Goal: Transaction & Acquisition: Purchase product/service

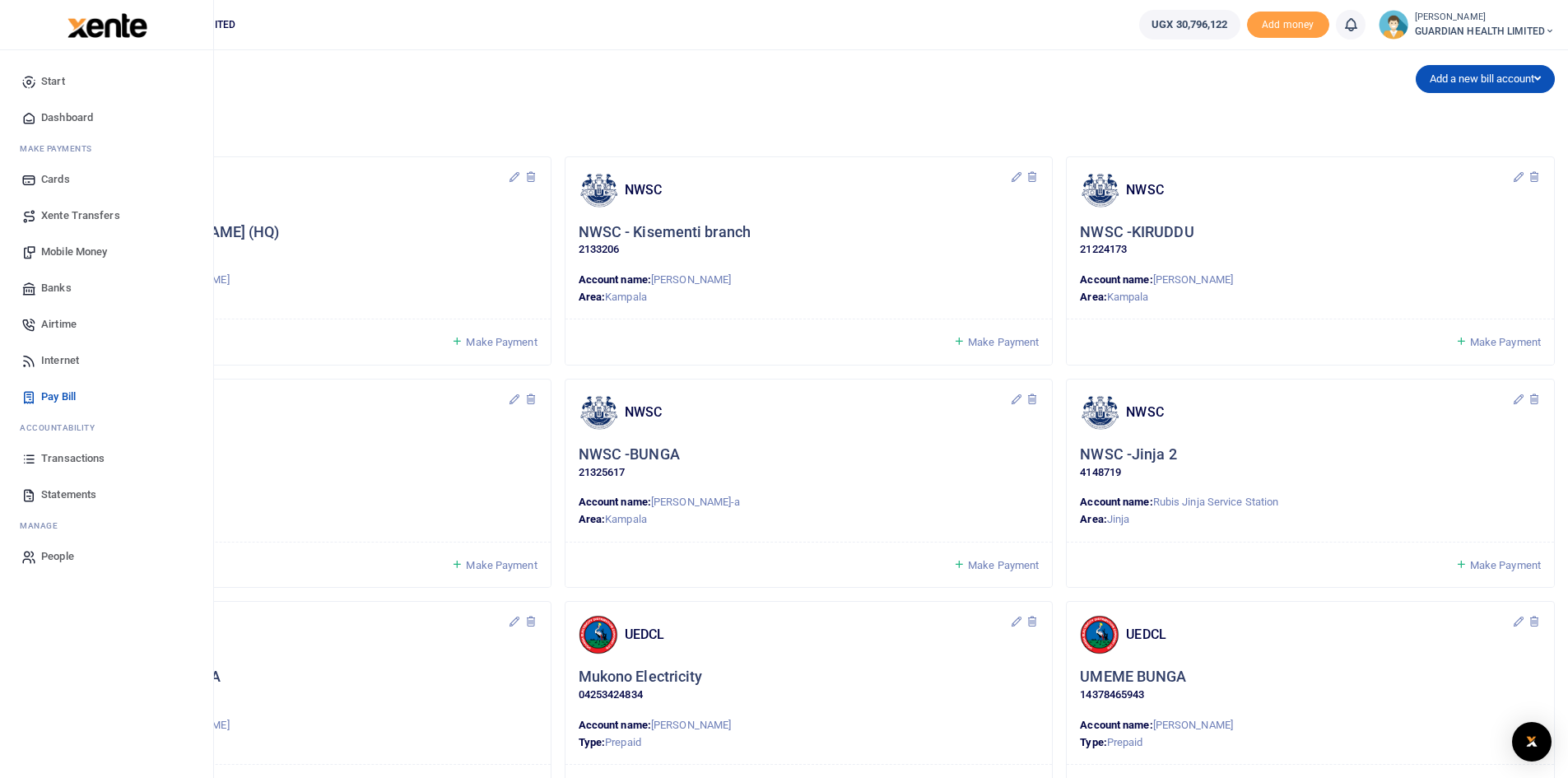
click at [73, 110] on span "Dashboard" at bounding box center [67, 117] width 52 height 16
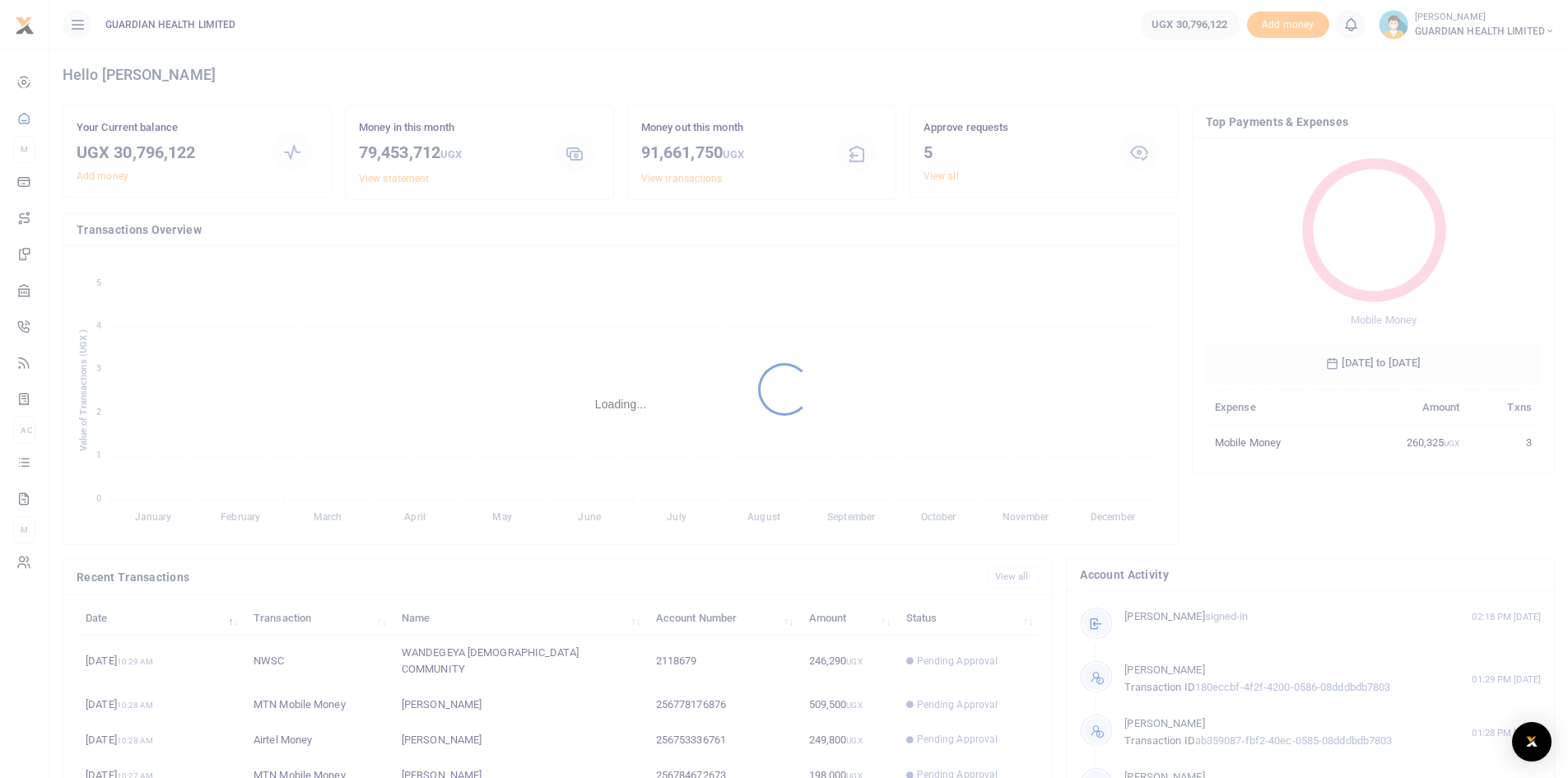
scroll to position [206, 0]
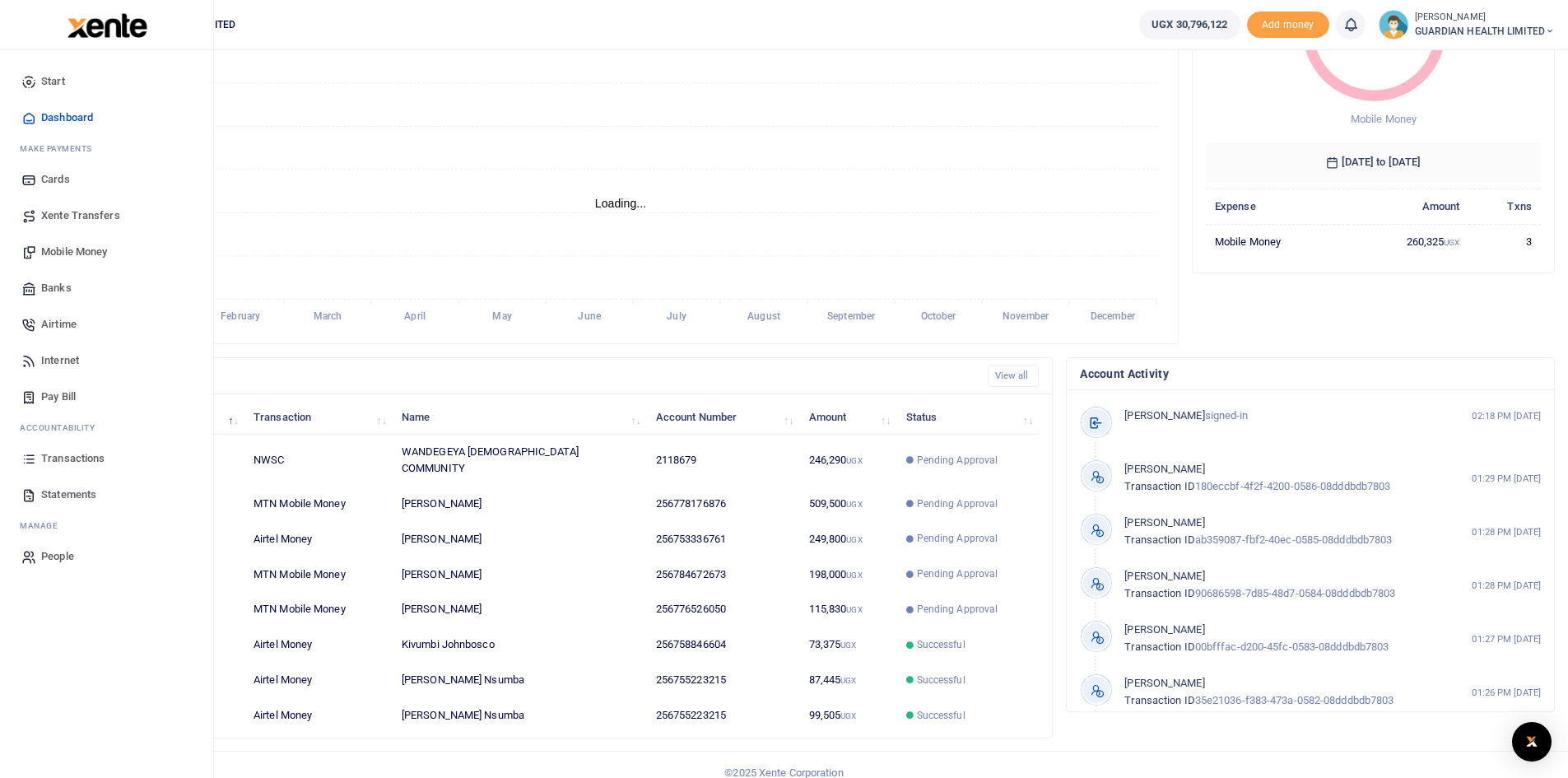
click at [79, 247] on span "Mobile Money" at bounding box center [74, 252] width 66 height 16
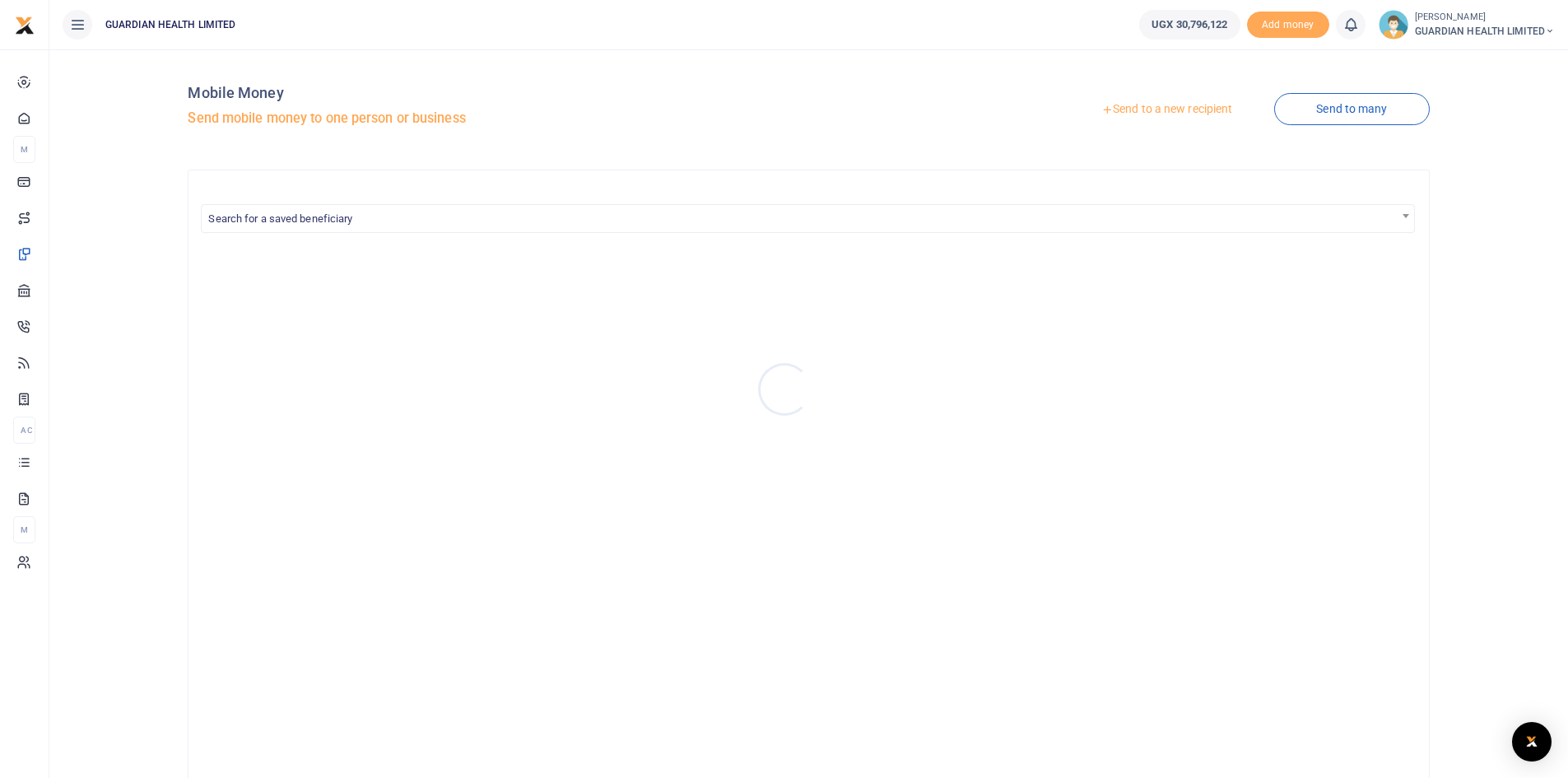
click at [1197, 104] on div at bounding box center [784, 389] width 1568 height 778
click at [1136, 109] on link "Send to a new recipient" at bounding box center [1167, 109] width 215 height 30
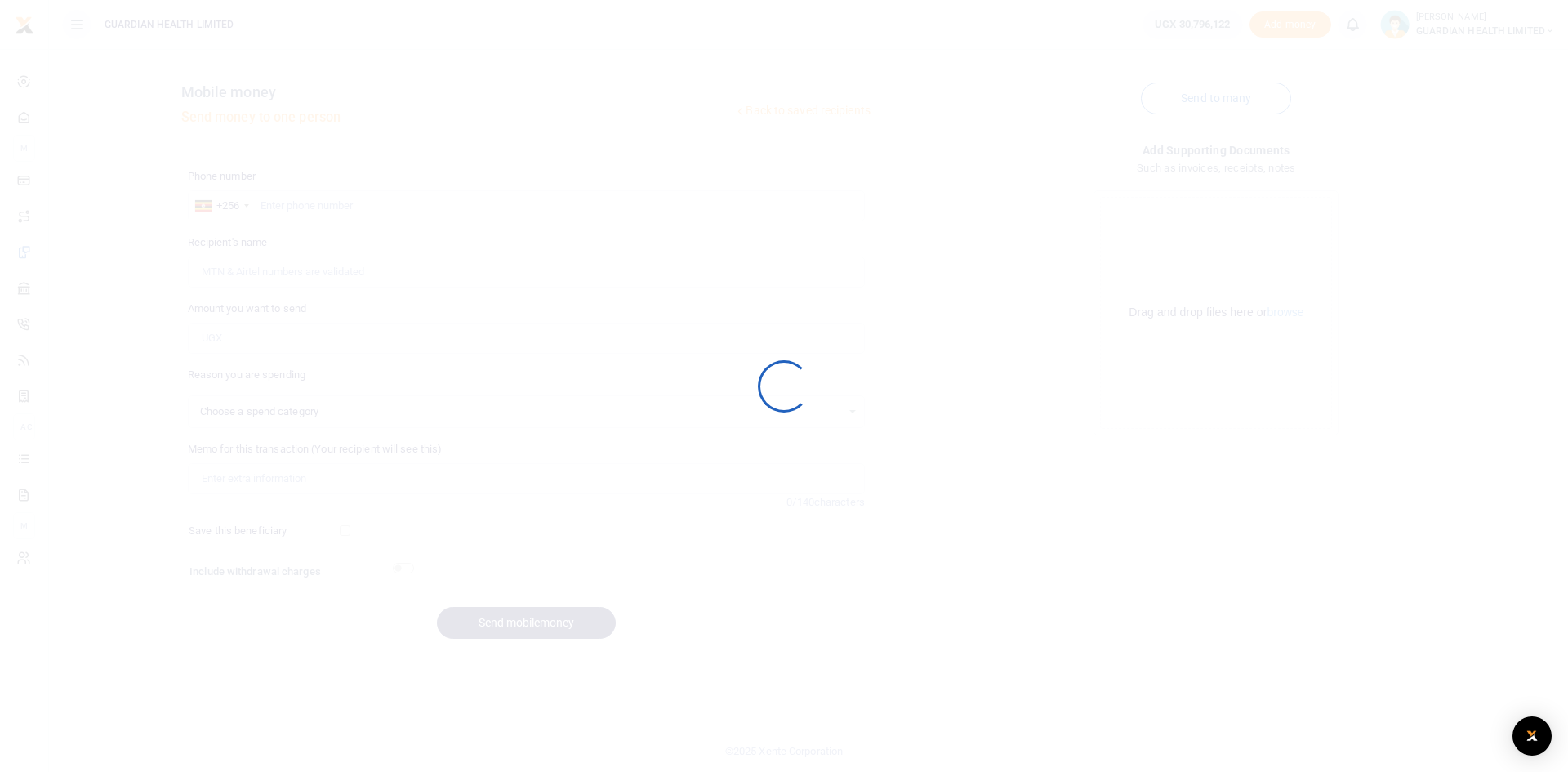
select select
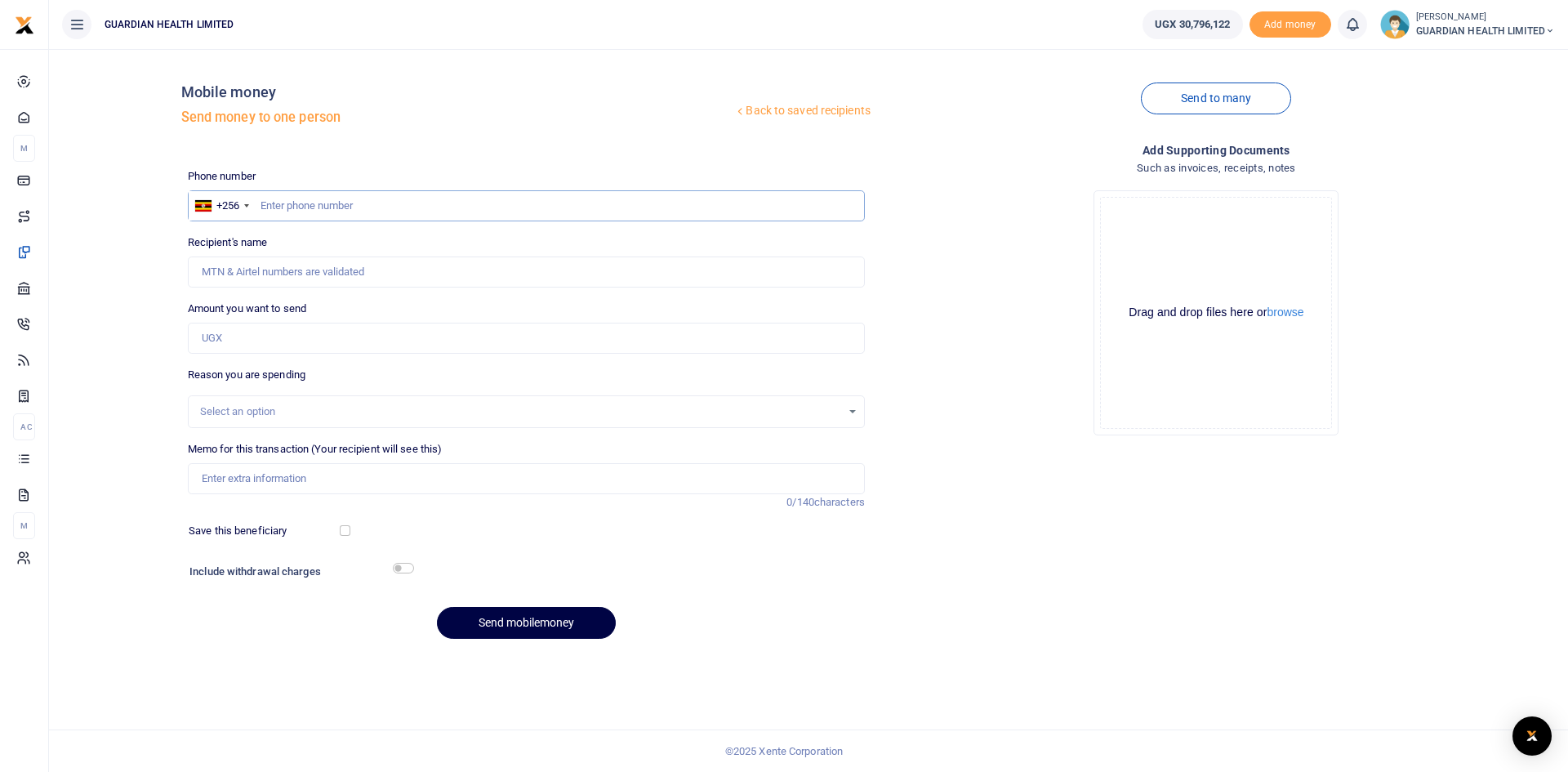
click at [354, 201] on input "text" at bounding box center [526, 206] width 677 height 31
type input "773118075"
type input "Lorna Mayende"
type input "773118075"
click at [267, 344] on input "Amount you want to send" at bounding box center [526, 338] width 677 height 31
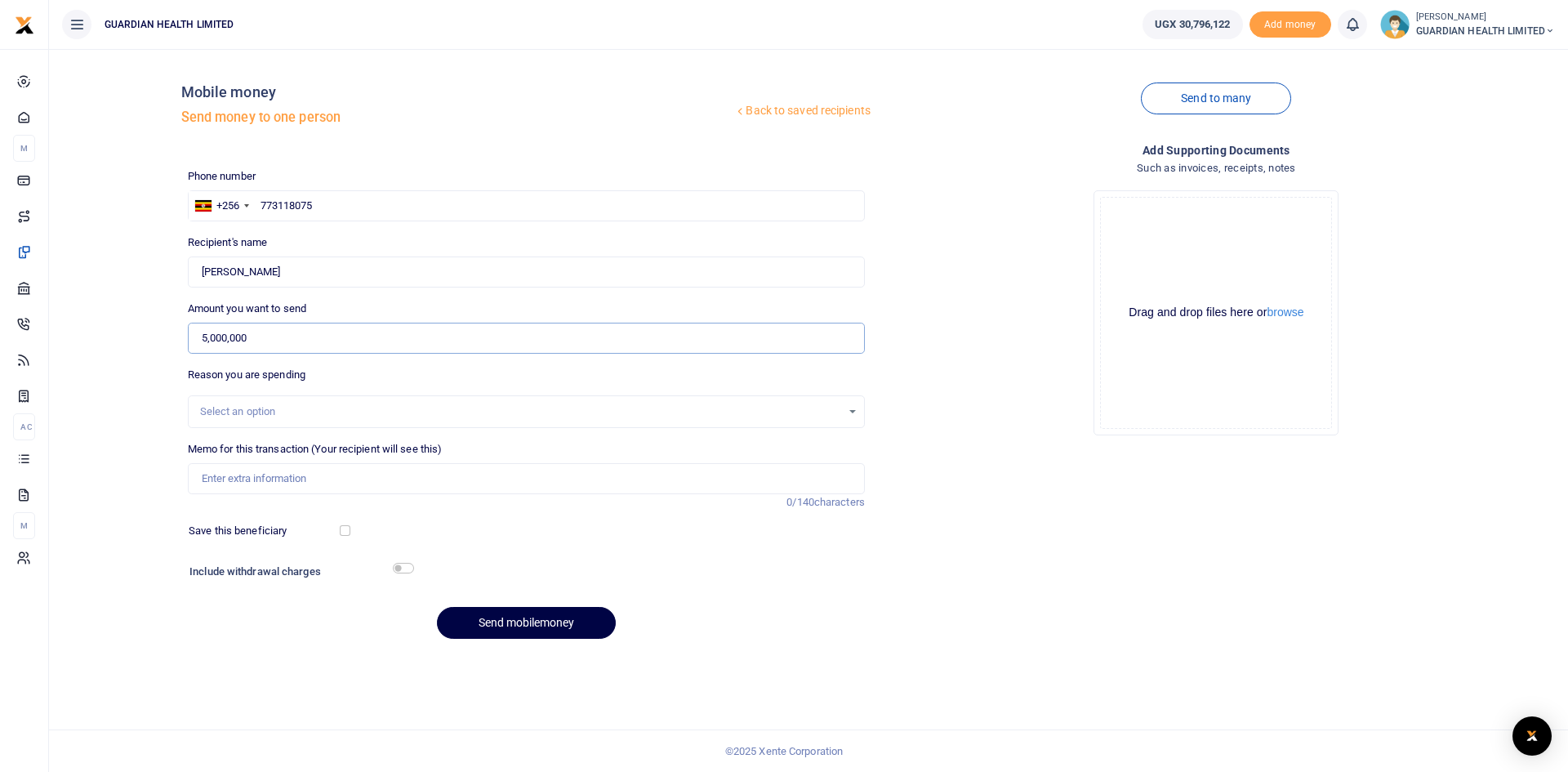
type input "5,000,000"
click at [274, 482] on input "Memo for this transaction (Your recipient will see this)" at bounding box center [526, 479] width 677 height 31
click at [262, 418] on div "Select an option" at bounding box center [521, 411] width 642 height 16
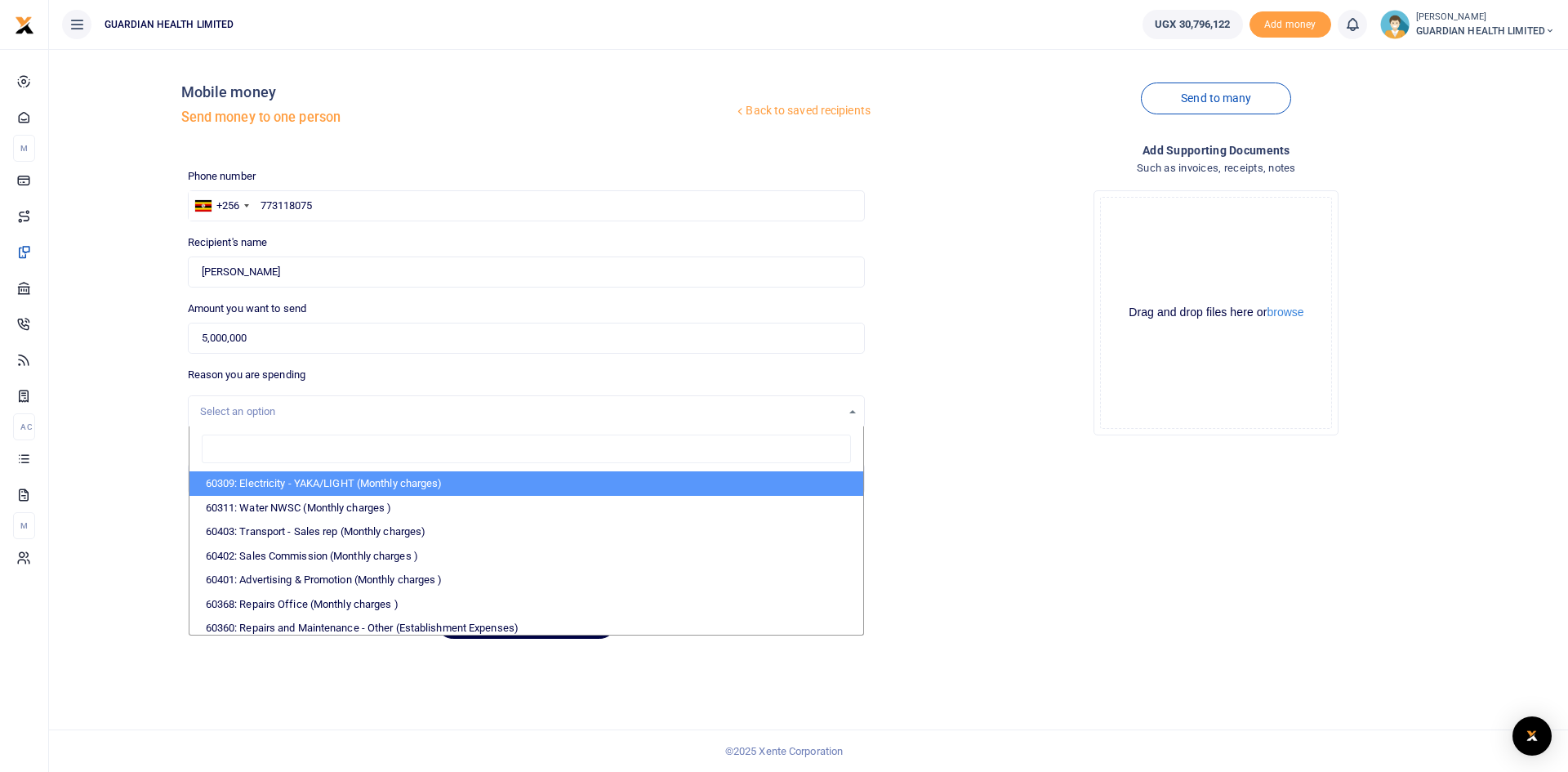
click at [264, 407] on div "Select an option" at bounding box center [521, 411] width 642 height 16
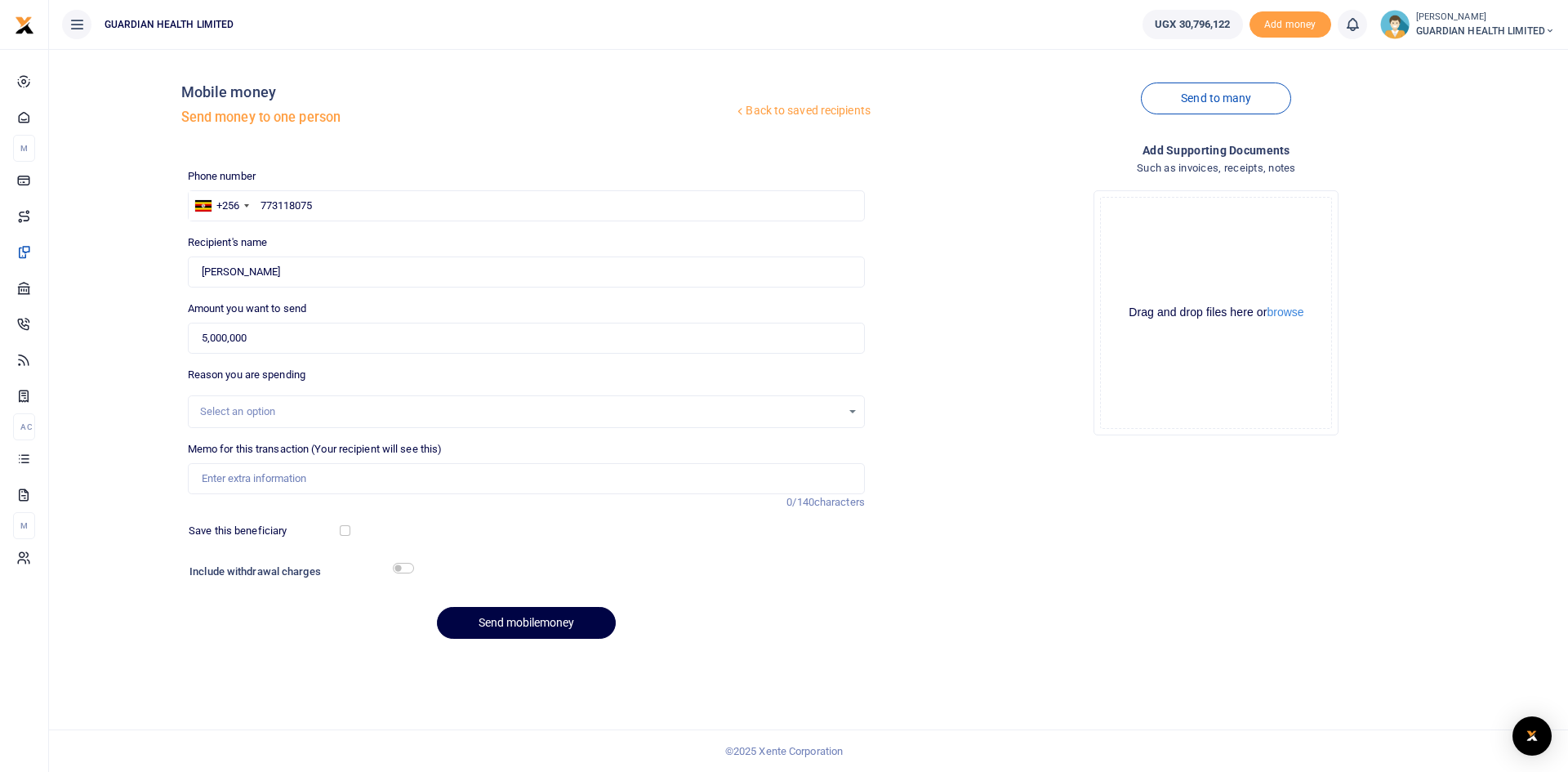
click at [252, 411] on div "Select an option" at bounding box center [521, 411] width 642 height 16
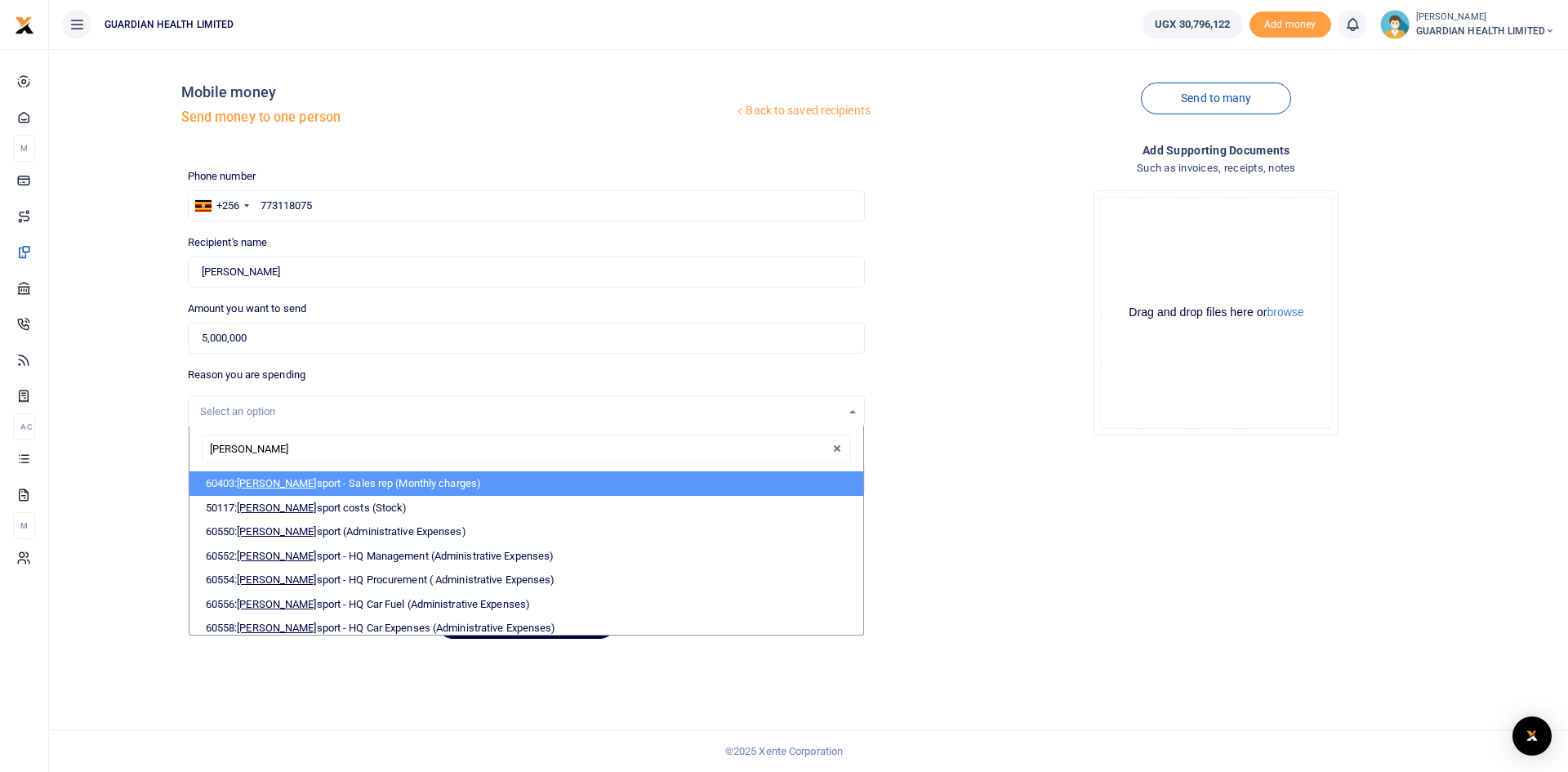
type input "trans"
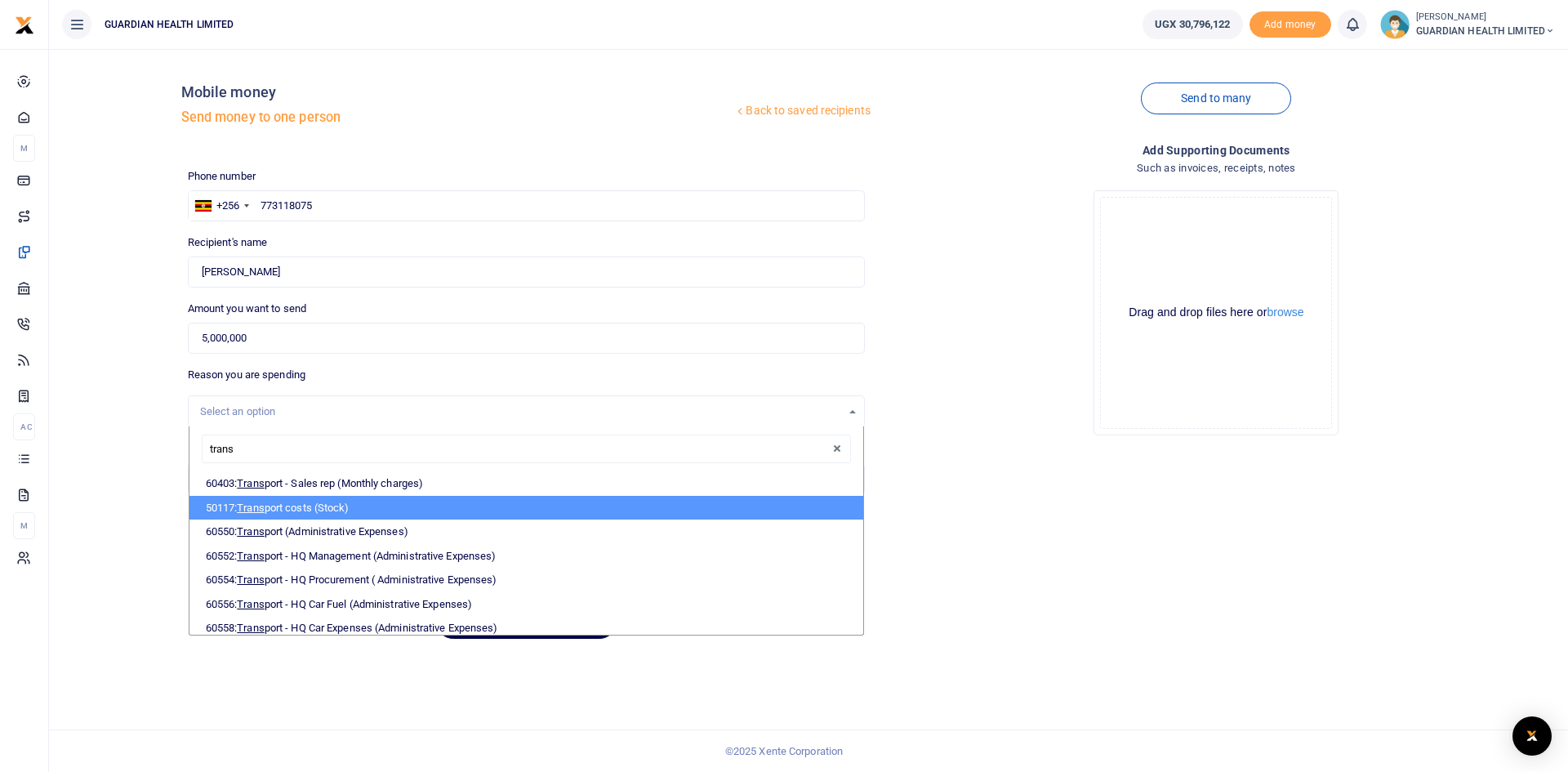
click at [308, 503] on li "50117: Trans port costs (Stock)" at bounding box center [527, 508] width 674 height 25
select select "5403"
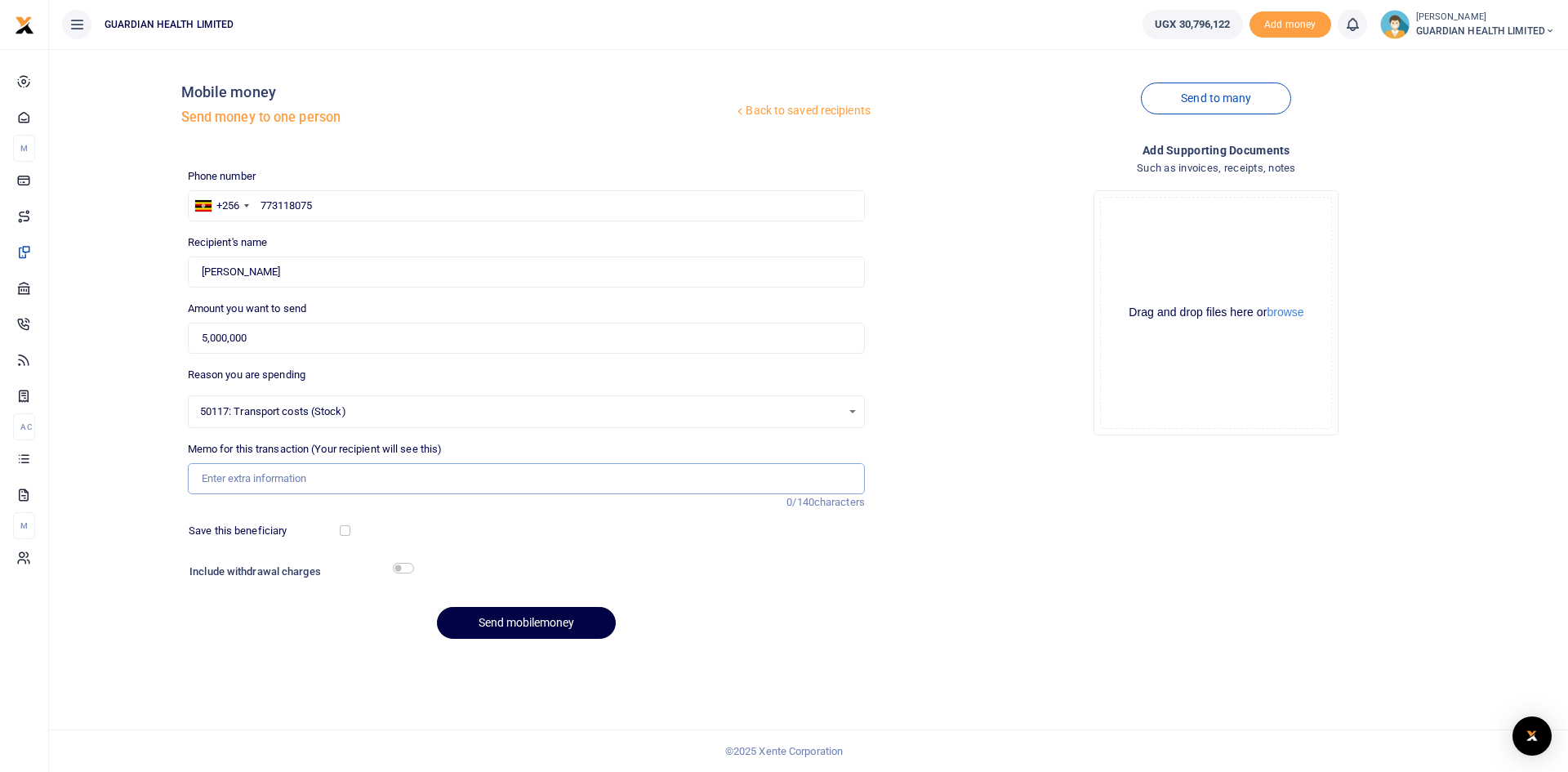
click at [255, 477] on input "Memo for this transaction (Your recipient will see this)" at bounding box center [526, 479] width 677 height 31
type input "n"
type input "Transport for Nairobi stock part deposit on the 13808652"
click at [511, 617] on button "Send mobilemoney" at bounding box center [526, 623] width 178 height 32
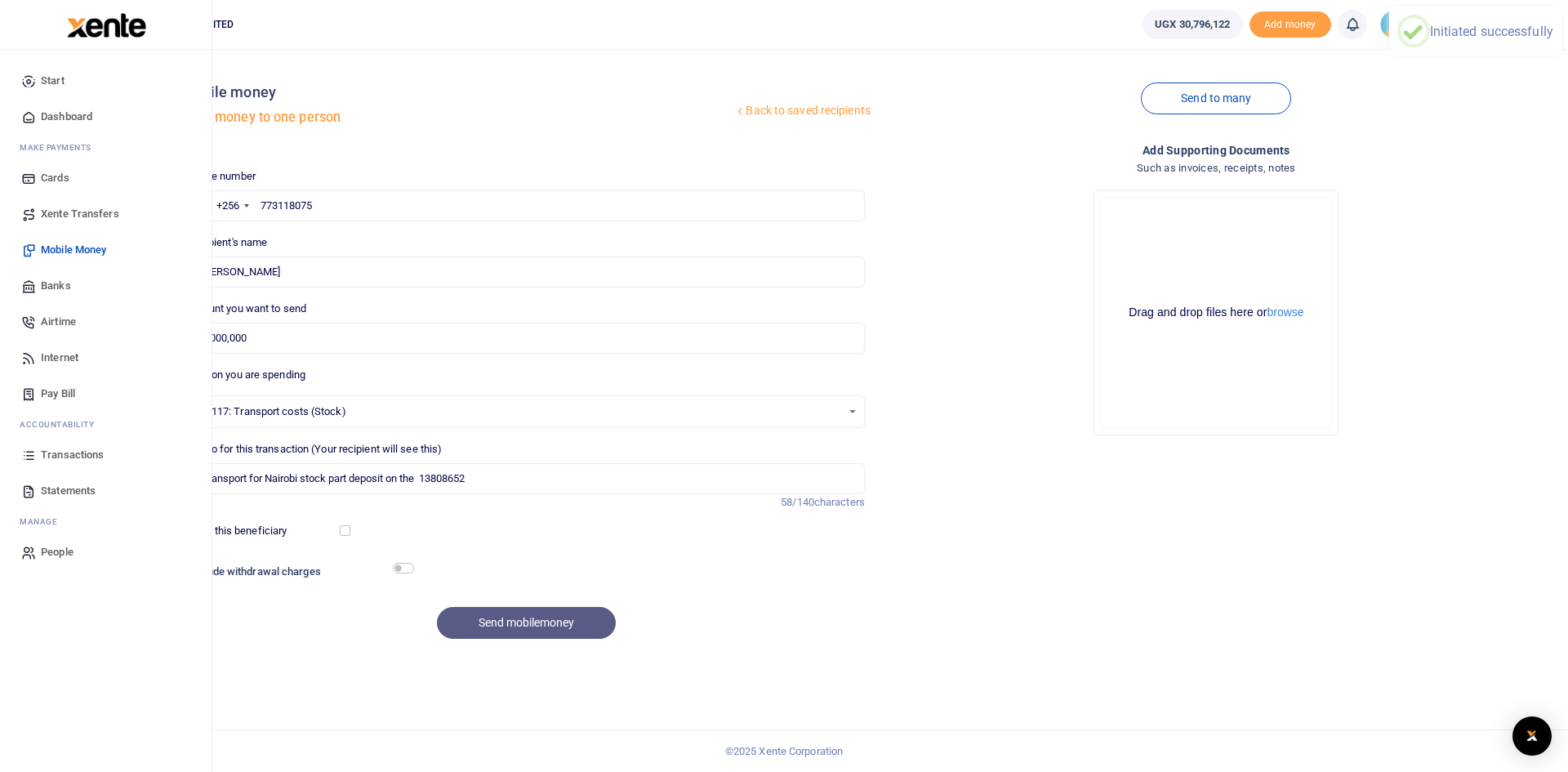
click at [65, 113] on span "Dashboard" at bounding box center [66, 116] width 51 height 16
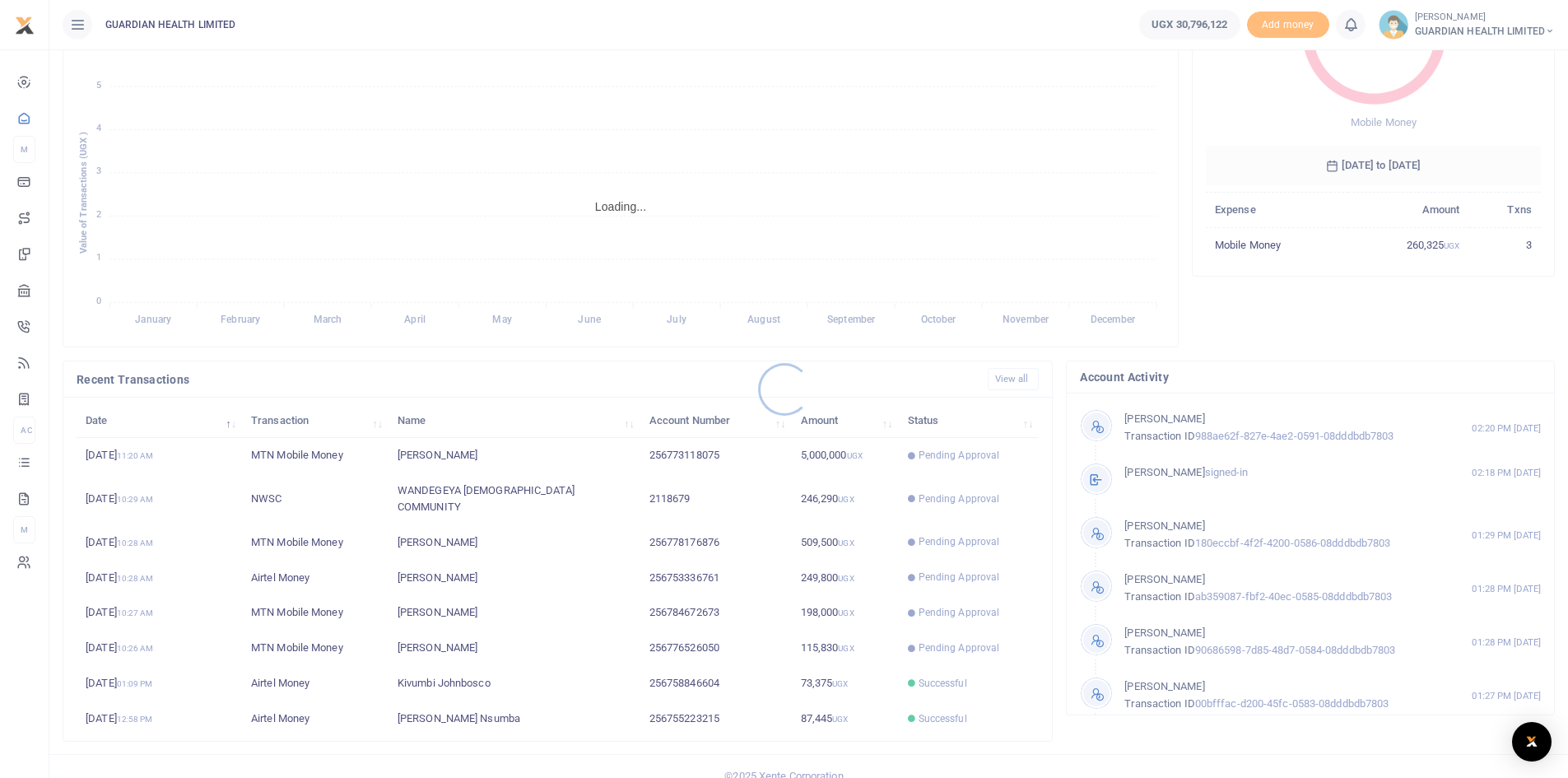
scroll to position [206, 0]
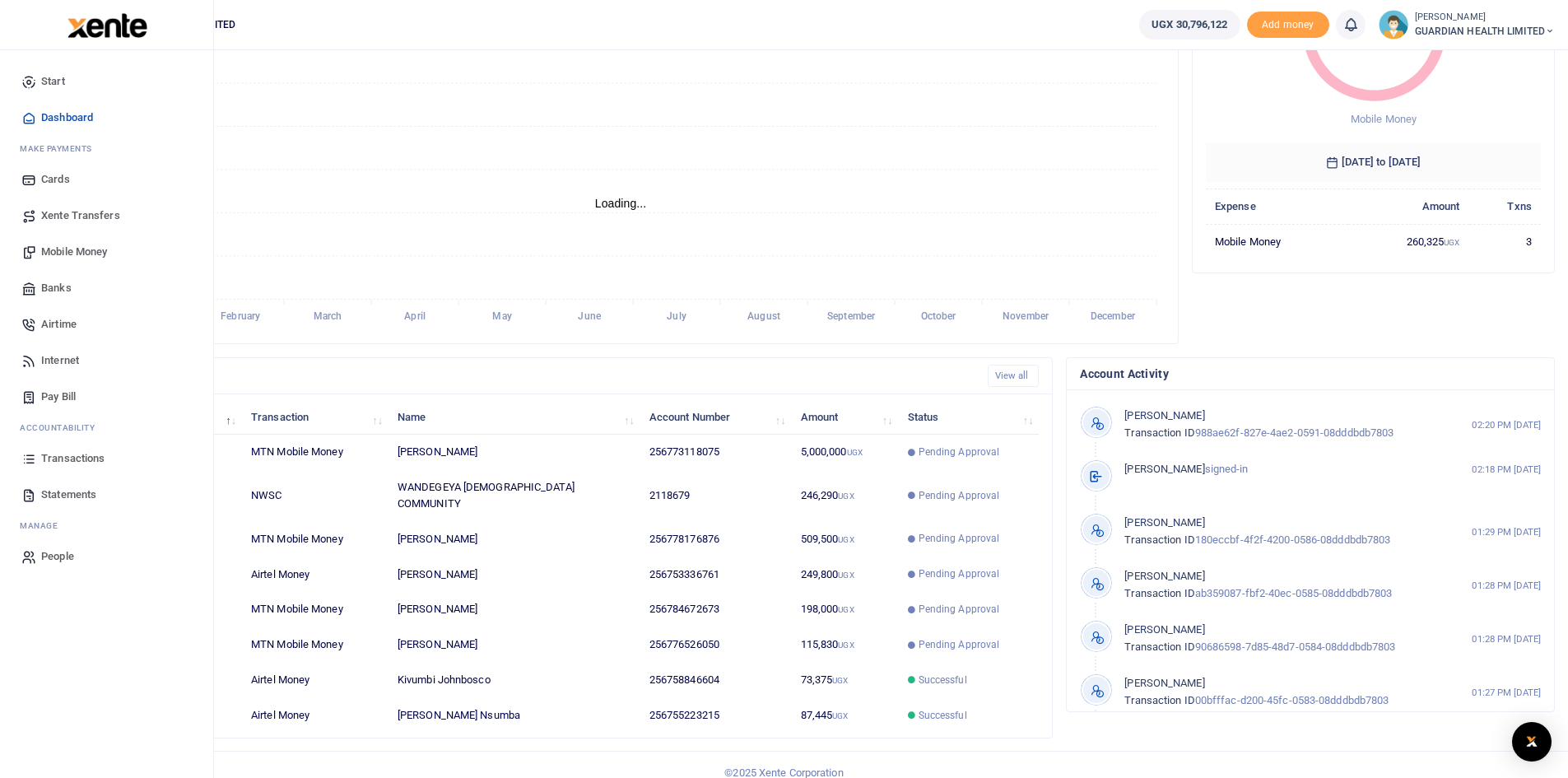
click at [77, 457] on span "Transactions" at bounding box center [73, 458] width 63 height 16
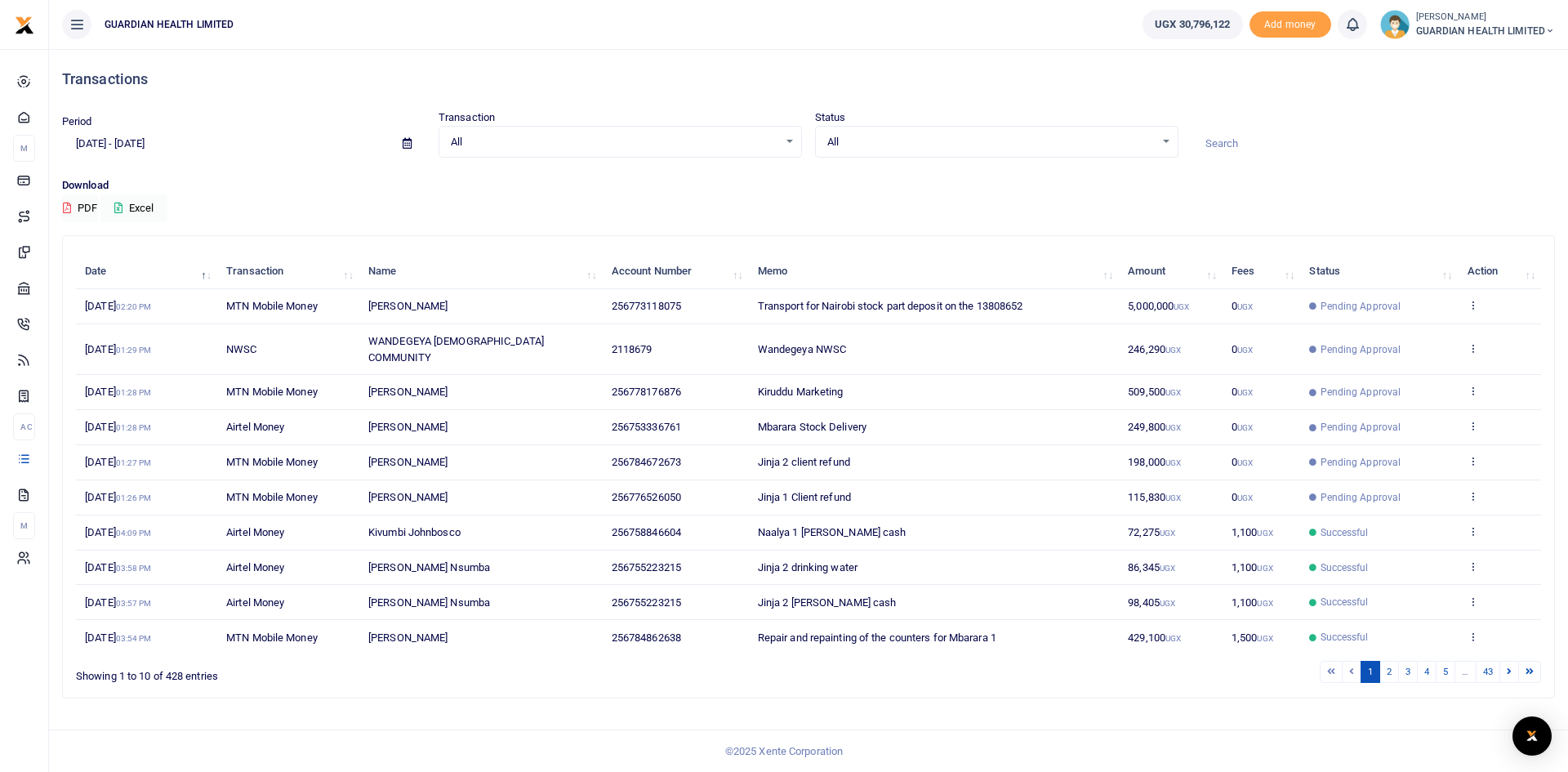
click at [405, 143] on icon at bounding box center [406, 142] width 9 height 10
click at [106, 225] on li "Last 7 Days" at bounding box center [120, 227] width 114 height 26
type input "08/14/2025 - 08/20/2025"
drag, startPoint x: 122, startPoint y: 207, endPoint x: 103, endPoint y: 204, distance: 19.2
click at [122, 207] on icon at bounding box center [118, 207] width 9 height 10
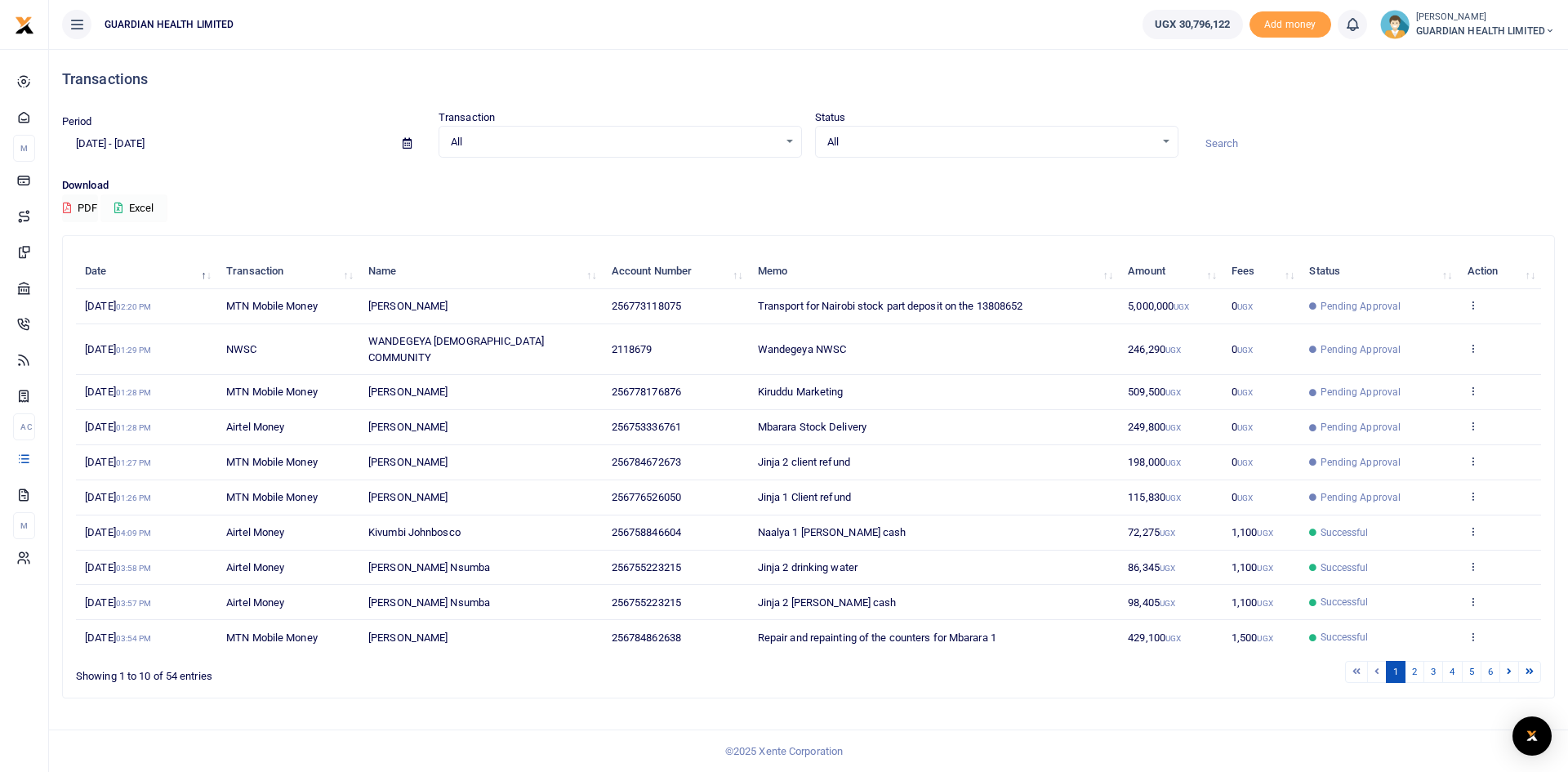
click at [122, 208] on icon at bounding box center [118, 207] width 9 height 10
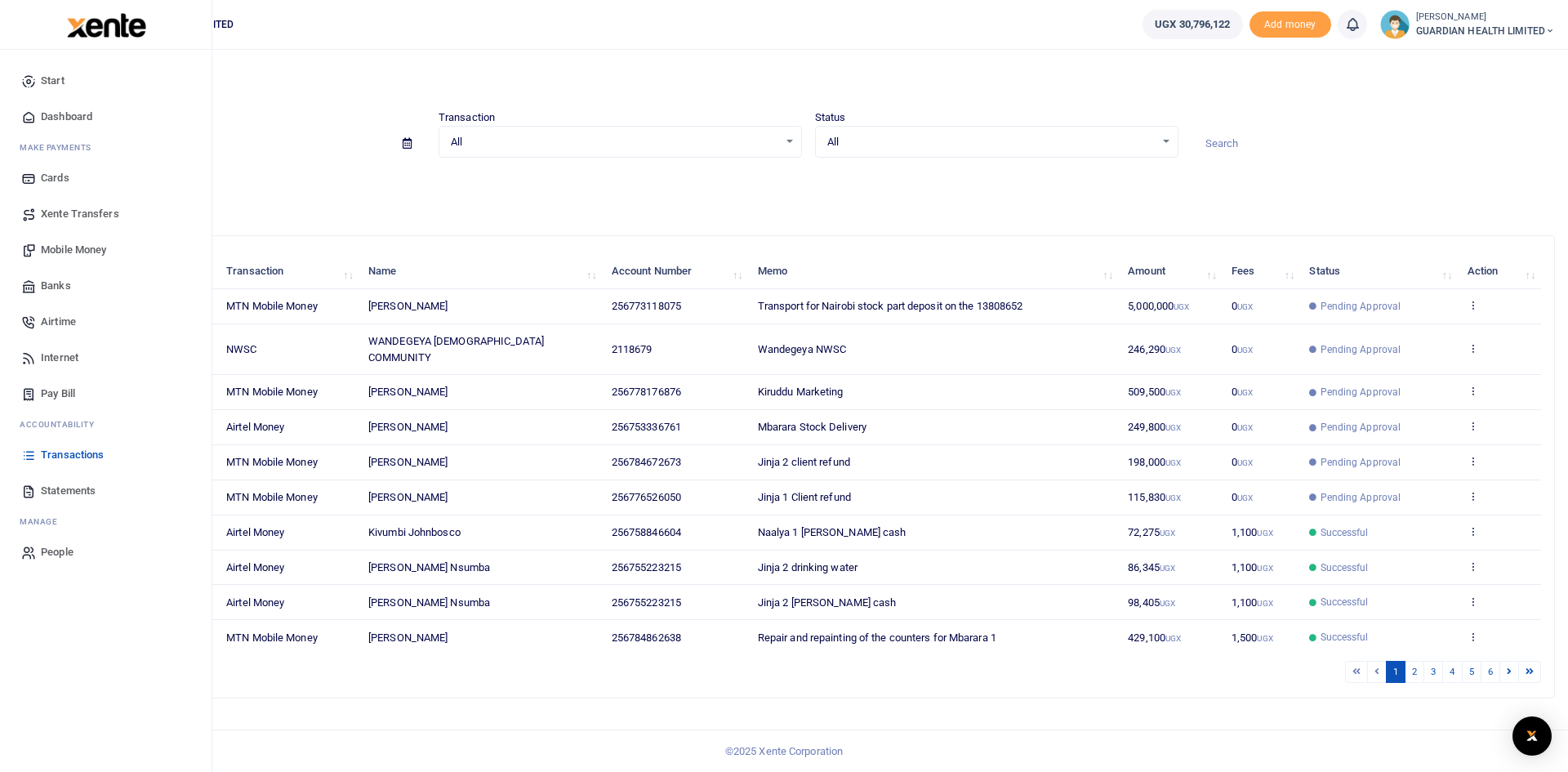
click at [79, 244] on span "Mobile Money" at bounding box center [73, 250] width 65 height 16
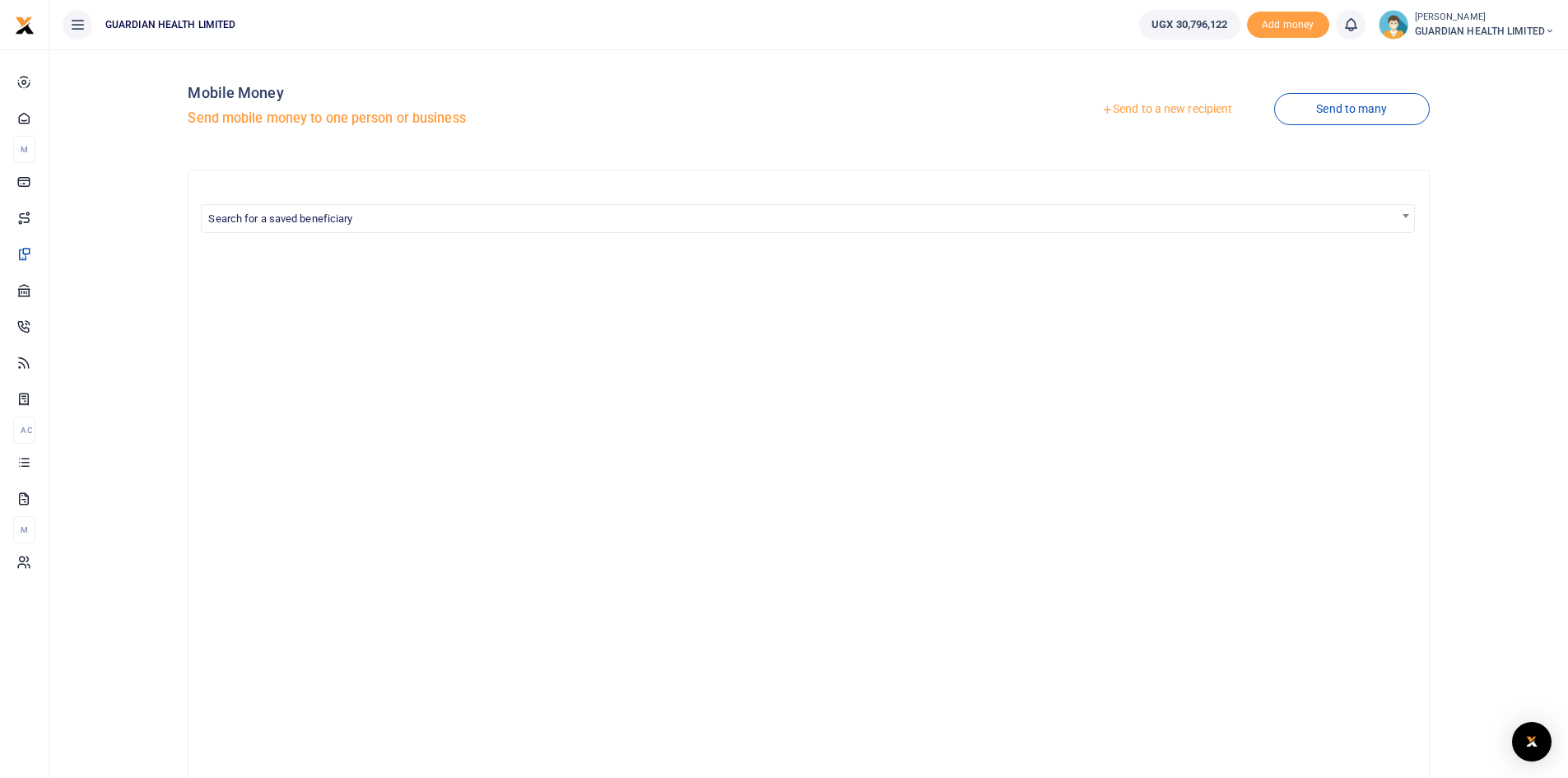
click at [1165, 107] on link "Send to a new recipient" at bounding box center [1167, 109] width 215 height 30
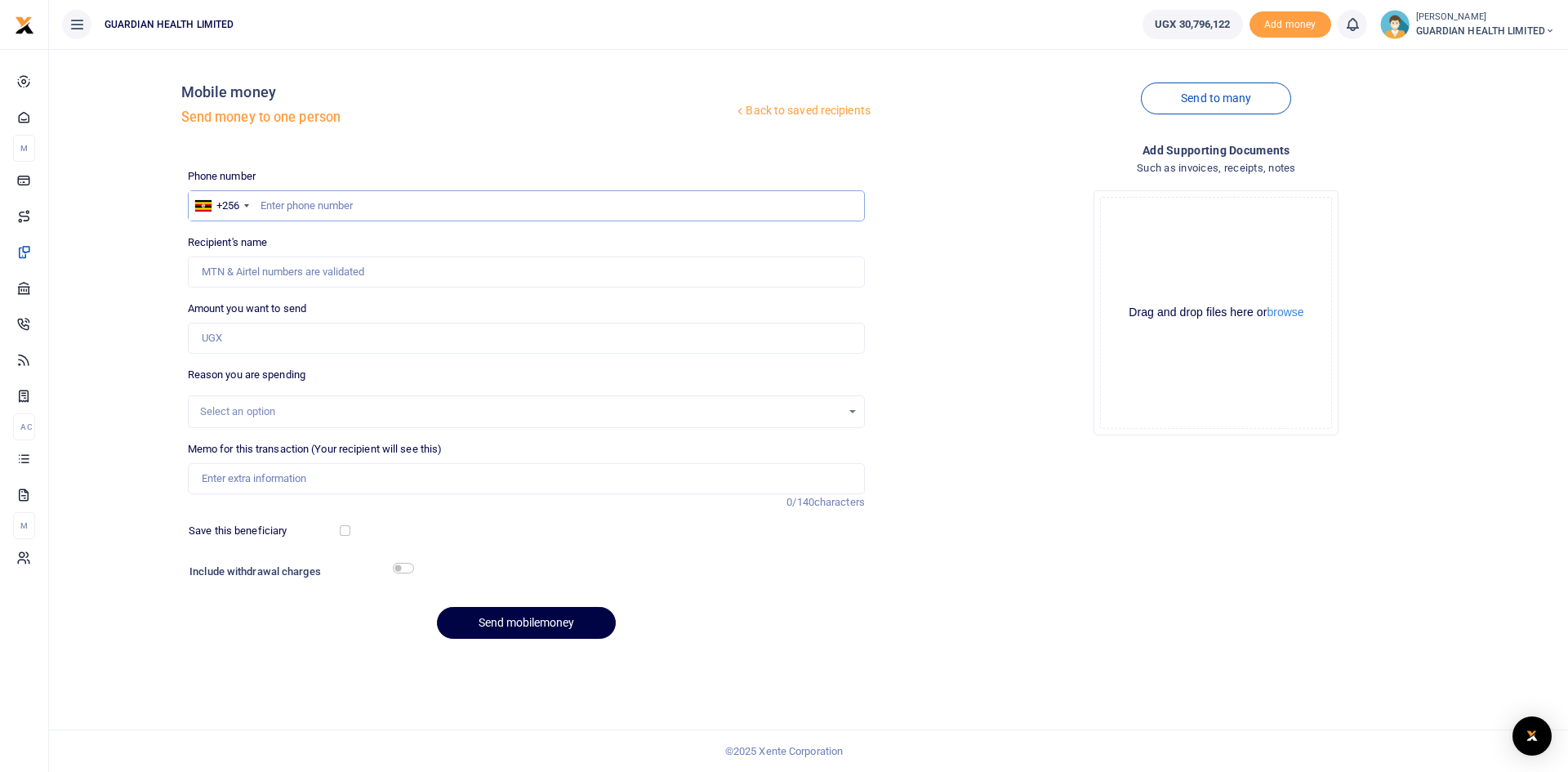
paste input "0770427044"
click at [290, 204] on input "0770427044" at bounding box center [526, 206] width 677 height 31
type input "770427044"
click at [277, 331] on input "Amount you want to send" at bounding box center [526, 338] width 677 height 31
type input "Joseph Chrispus Kasekende"
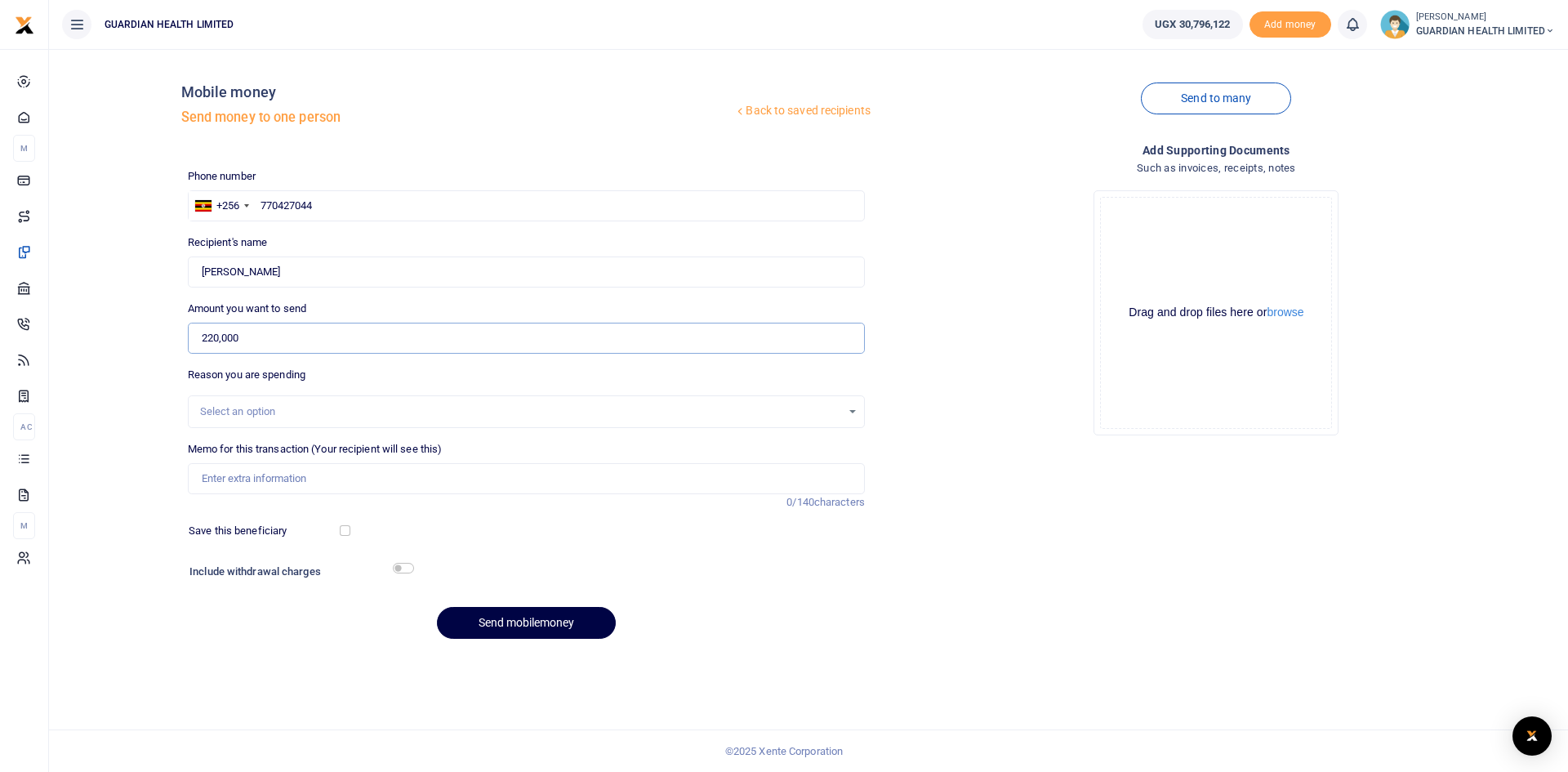
type input "220,000"
click at [257, 411] on div "Select an option" at bounding box center [521, 411] width 642 height 16
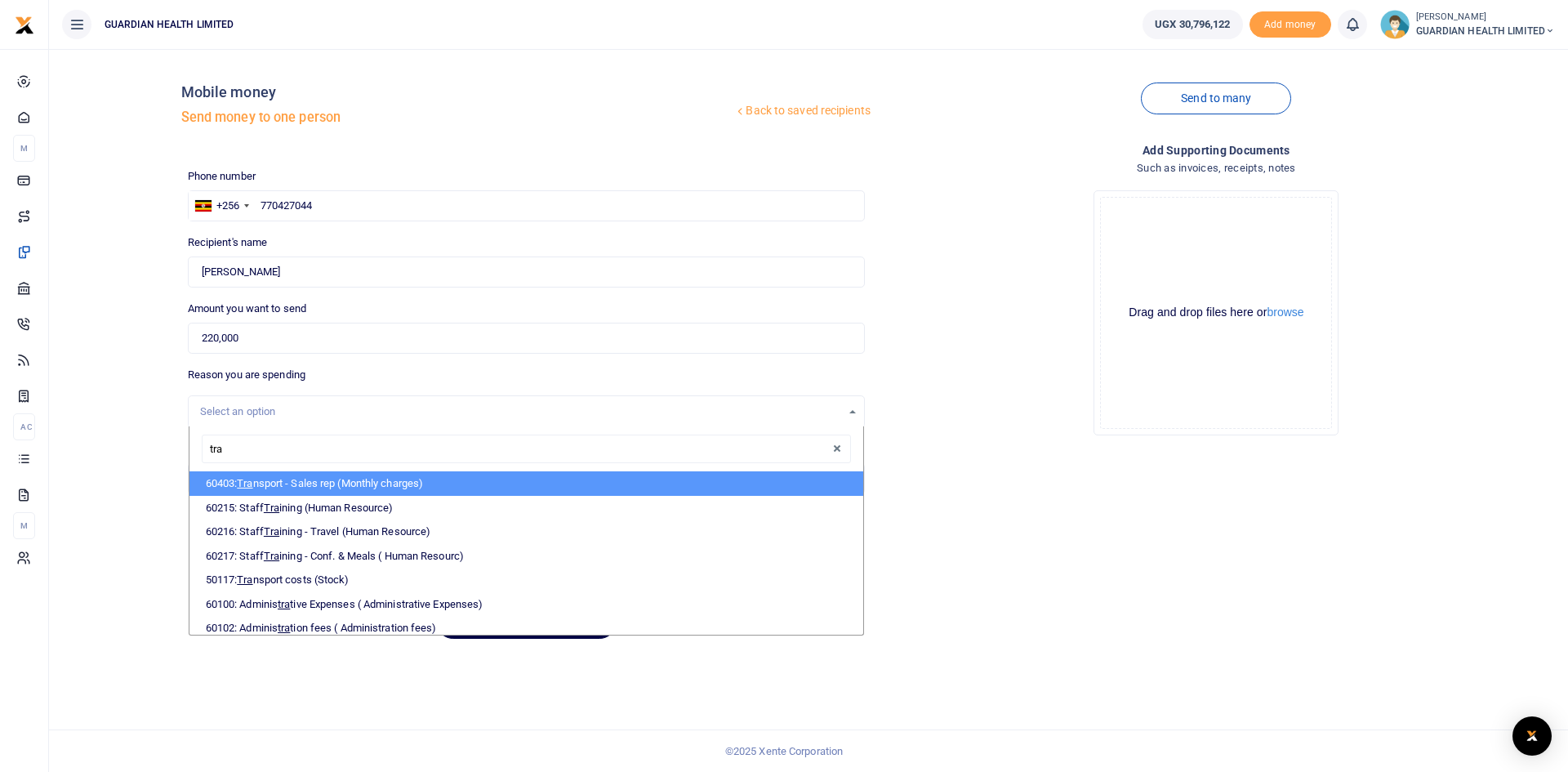
type input "tran"
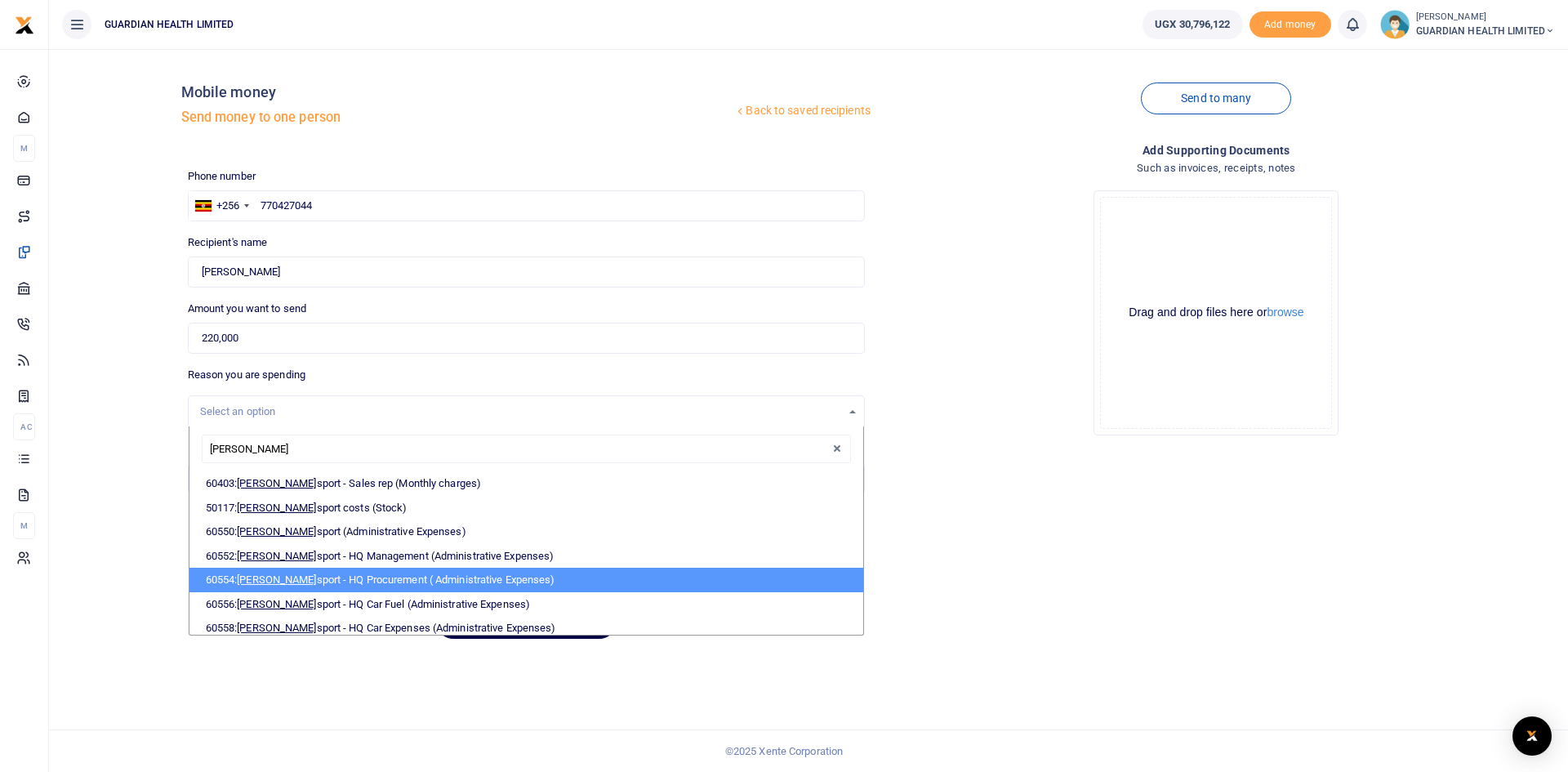
click at [342, 572] on li "60554: Tran sport - HQ Procurement ( Administrative Expenses)" at bounding box center [527, 580] width 674 height 25
select select "5424"
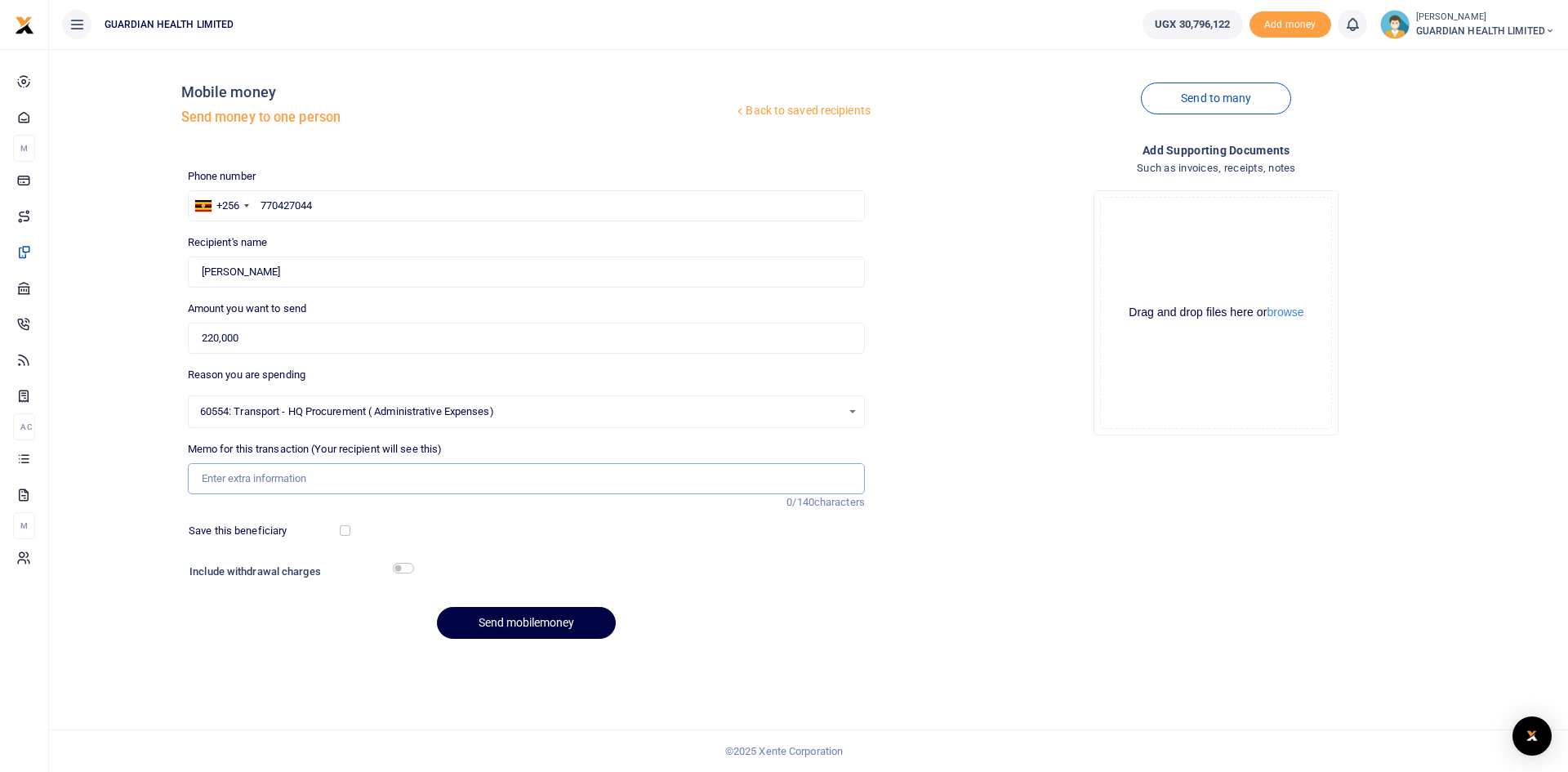
click at [280, 466] on input "Memo for this transaction (Your recipient will see this)" at bounding box center [526, 479] width 677 height 31
type input "Transport for Gulu stock and Mbale stock"
click at [341, 531] on input "checkbox" at bounding box center [345, 530] width 10 height 10
checkbox input "true"
click at [399, 570] on input "checkbox" at bounding box center [403, 568] width 21 height 10
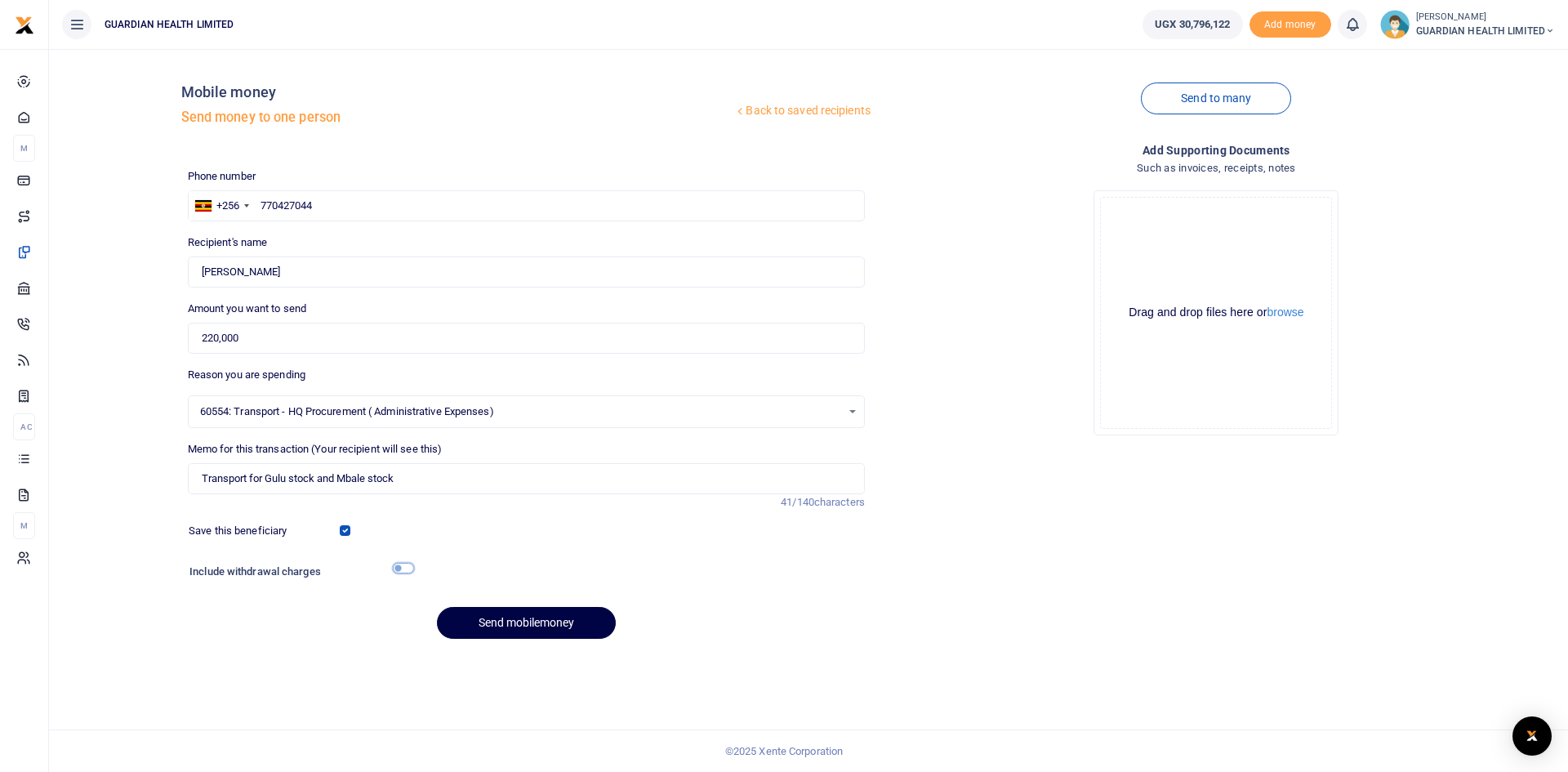
checkbox input "true"
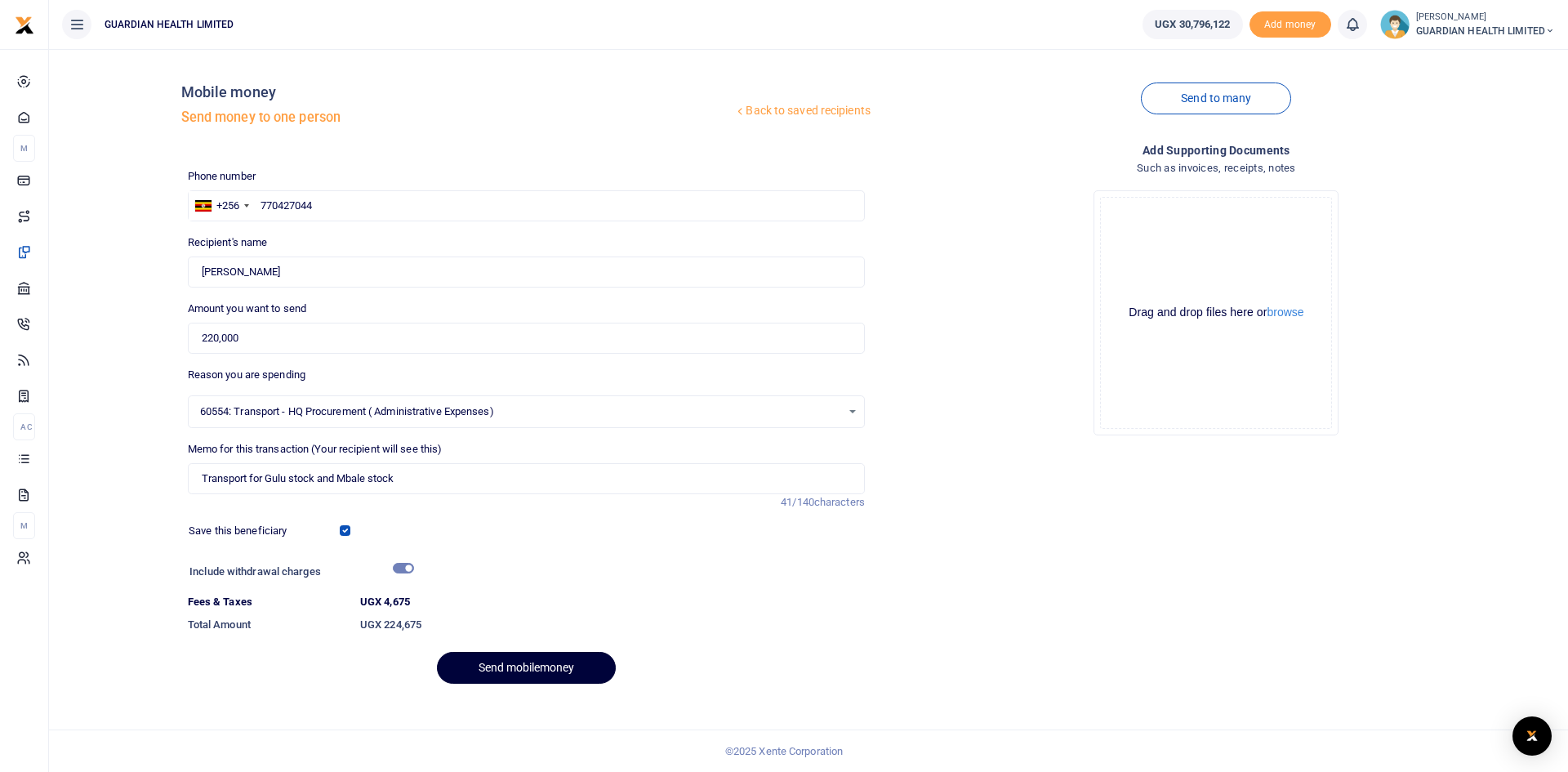
click at [536, 664] on button "Send mobilemoney" at bounding box center [526, 668] width 178 height 32
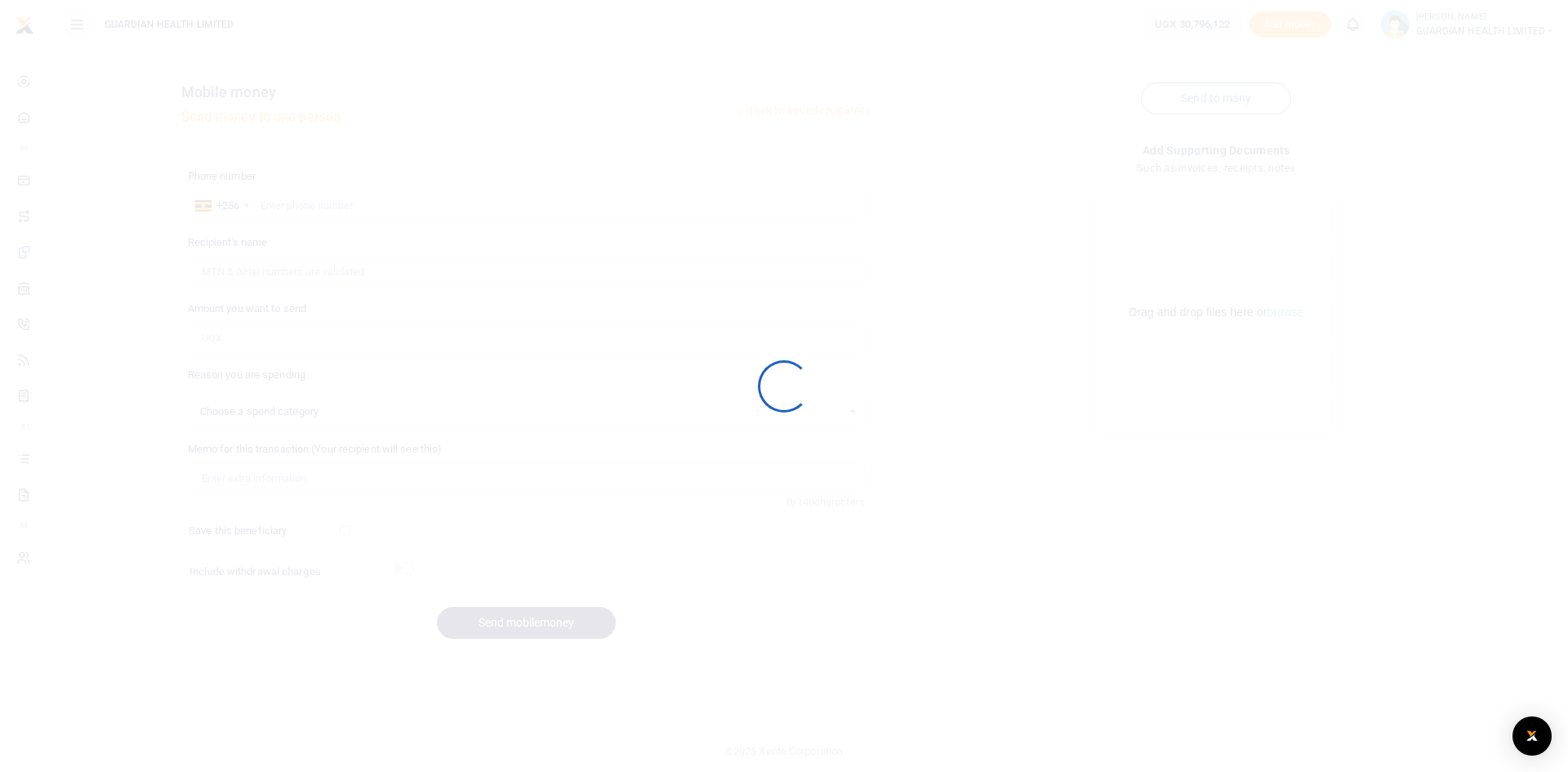
select select
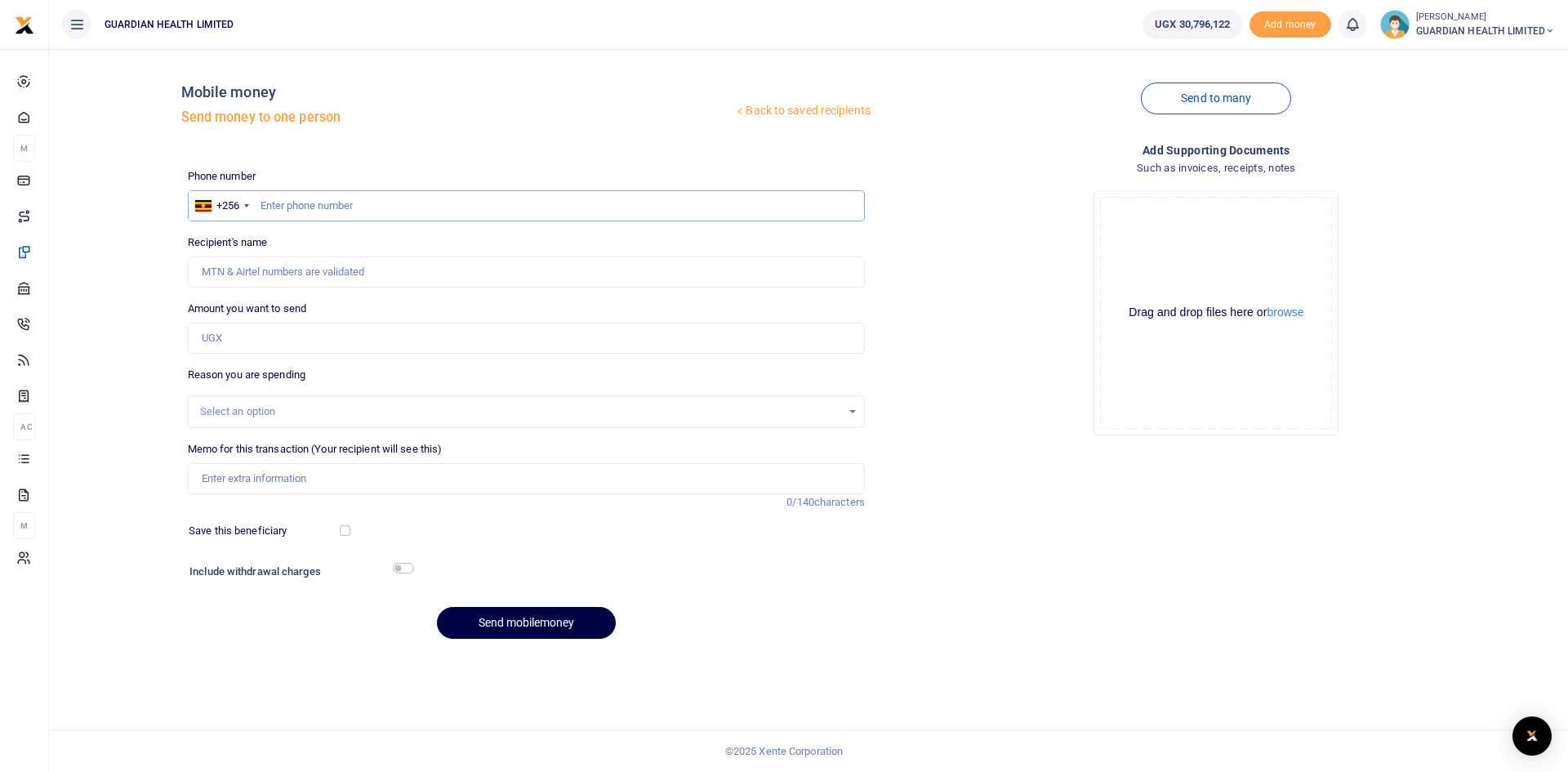
drag, startPoint x: 363, startPoint y: 200, endPoint x: 301, endPoint y: 214, distance: 63.6
click at [301, 214] on input "text" at bounding box center [526, 206] width 677 height 31
click at [309, 203] on input "text" at bounding box center [526, 206] width 677 height 31
paste input "0753336761"
click at [290, 203] on input "0753336761" at bounding box center [526, 206] width 677 height 31
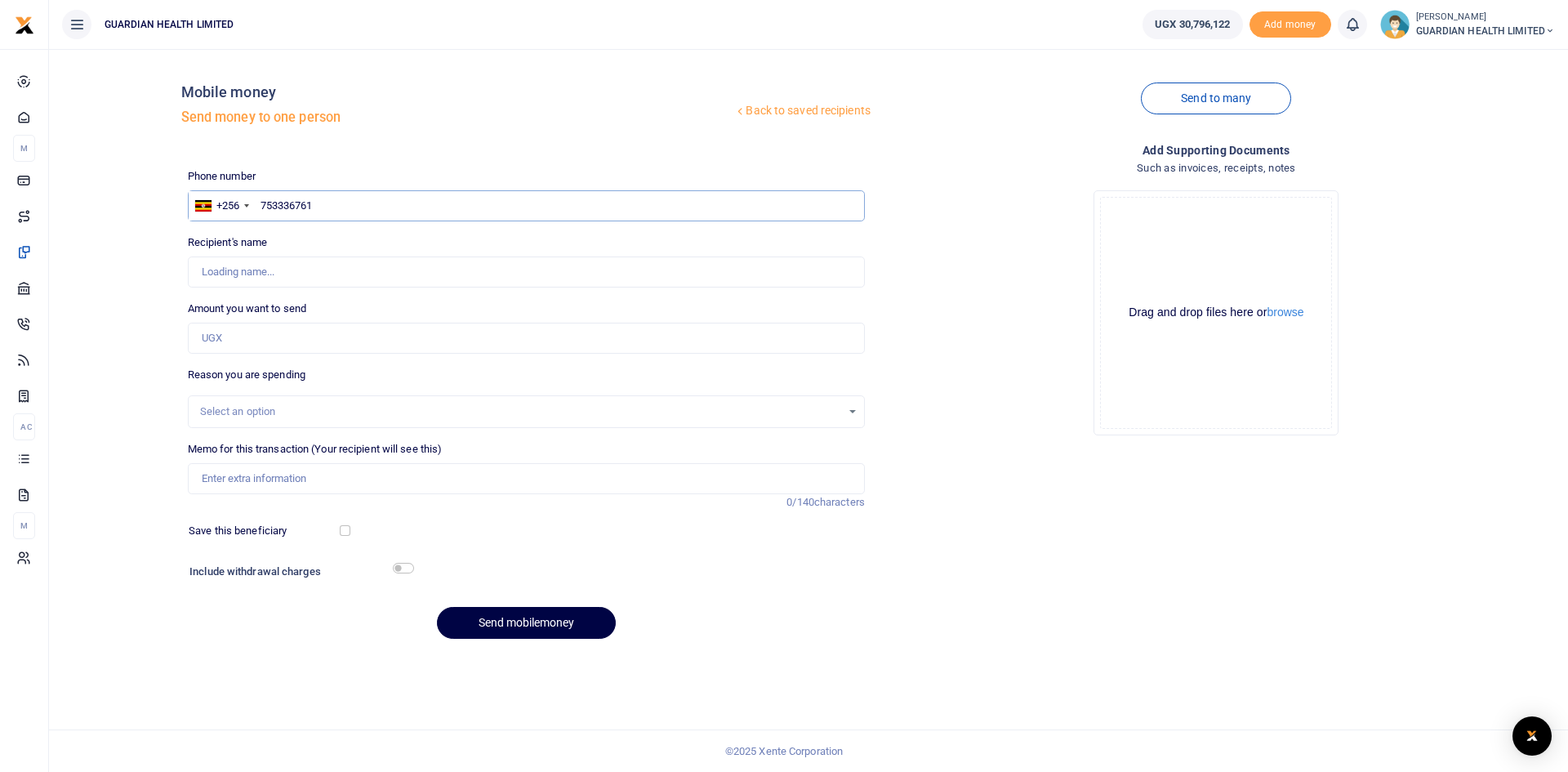
type input "753336761"
click at [268, 347] on input "Amount you want to send" at bounding box center [526, 338] width 677 height 31
type input "30,000"
type input "Francis Kiberu"
click at [250, 413] on div "Select an option" at bounding box center [521, 411] width 642 height 16
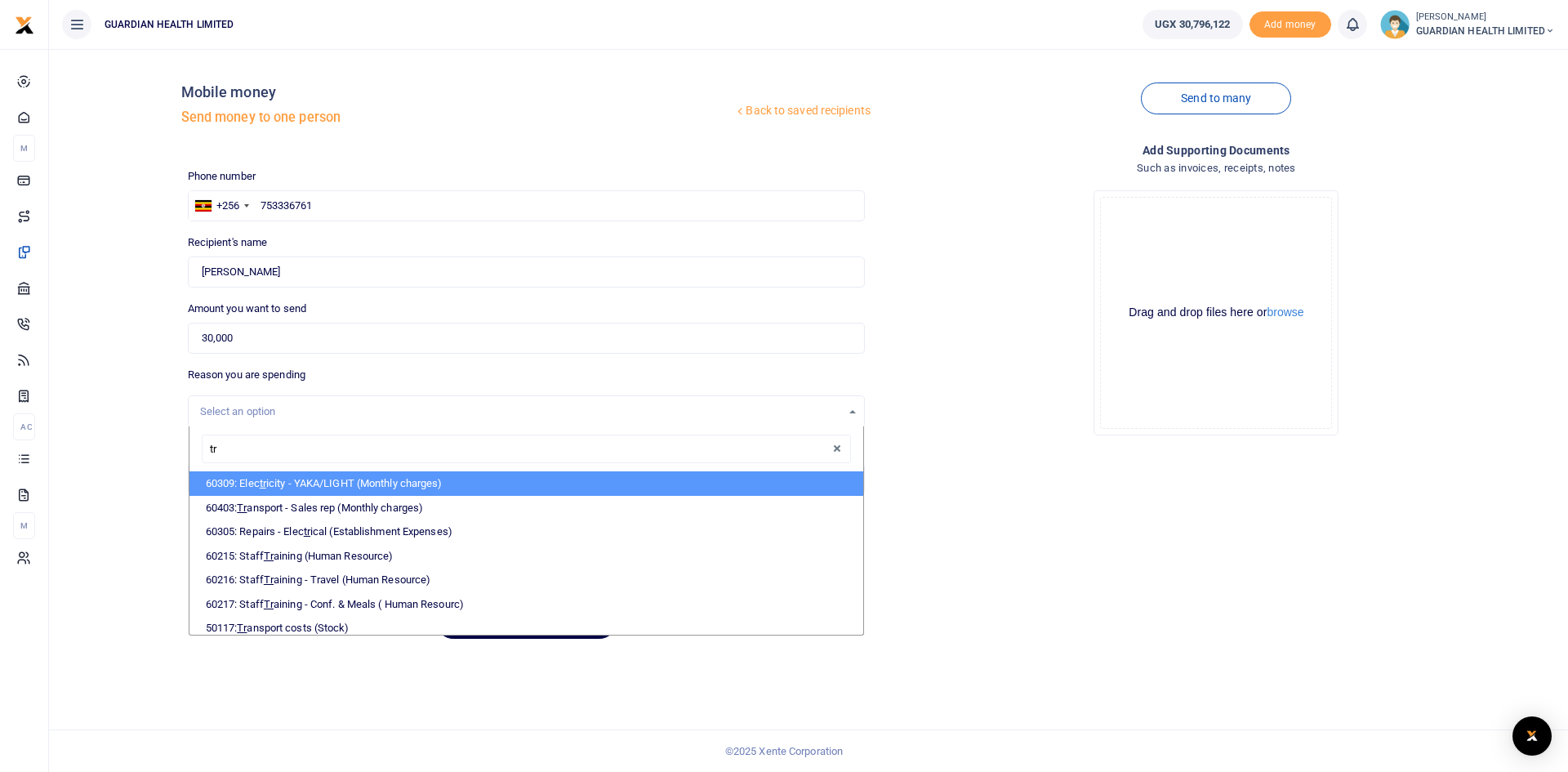
click at [252, 448] on input "tr" at bounding box center [527, 449] width 649 height 29
click at [257, 450] on input "tr" at bounding box center [527, 449] width 649 height 29
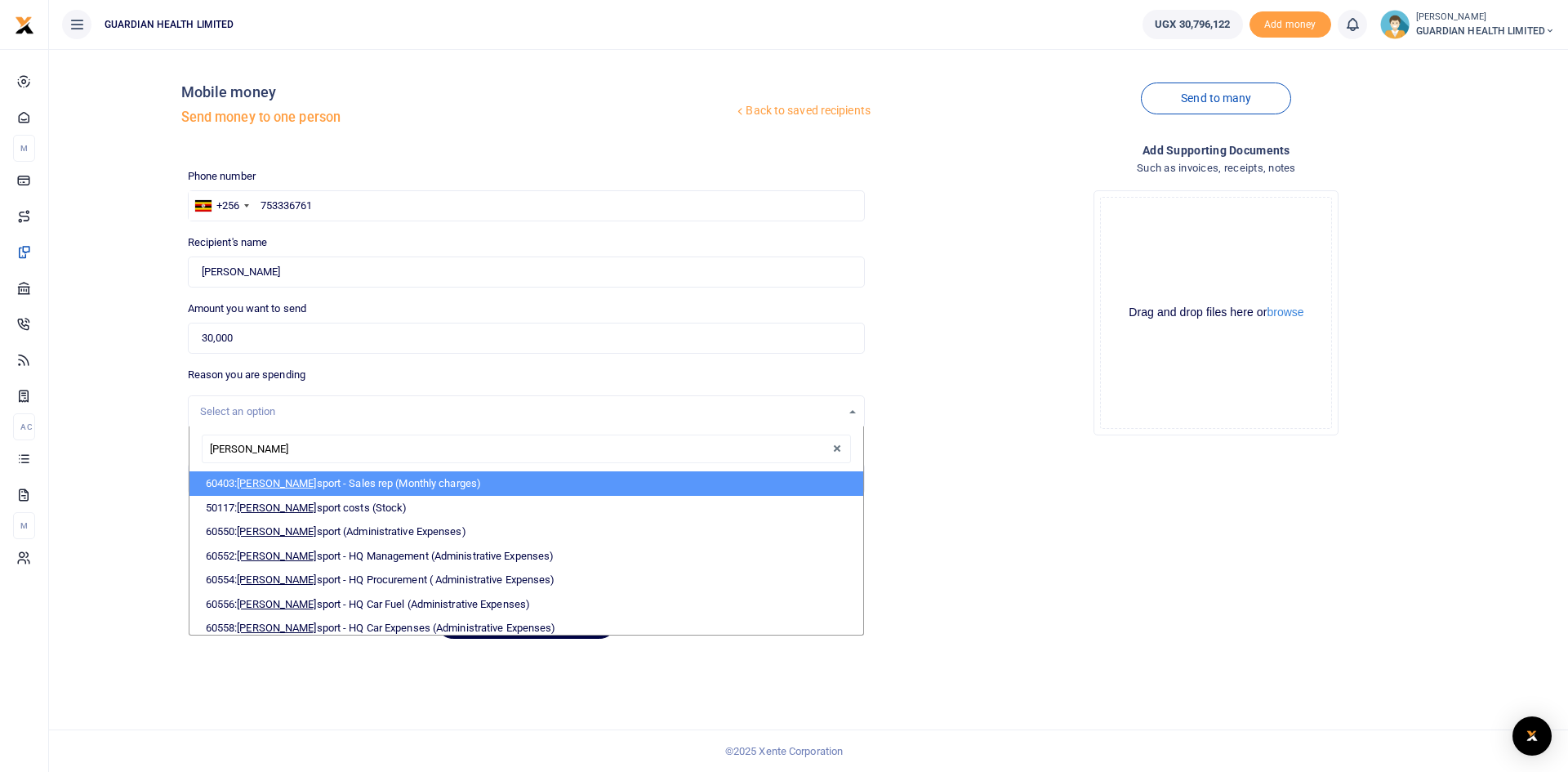
type input "trans"
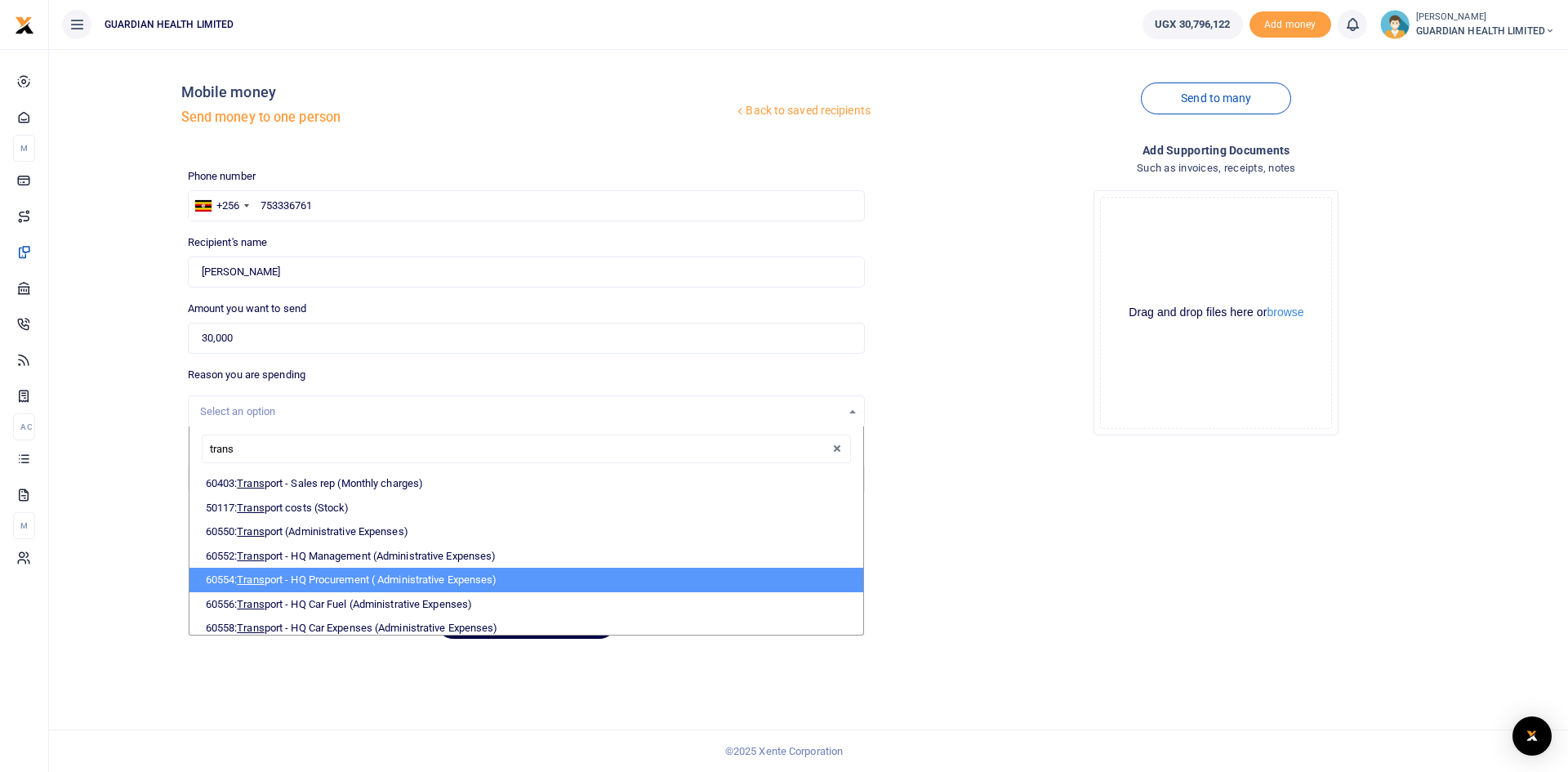
click at [321, 577] on li "60554: Trans port - HQ Procurement ( Administrative Expenses)" at bounding box center [527, 580] width 674 height 25
select select "5424"
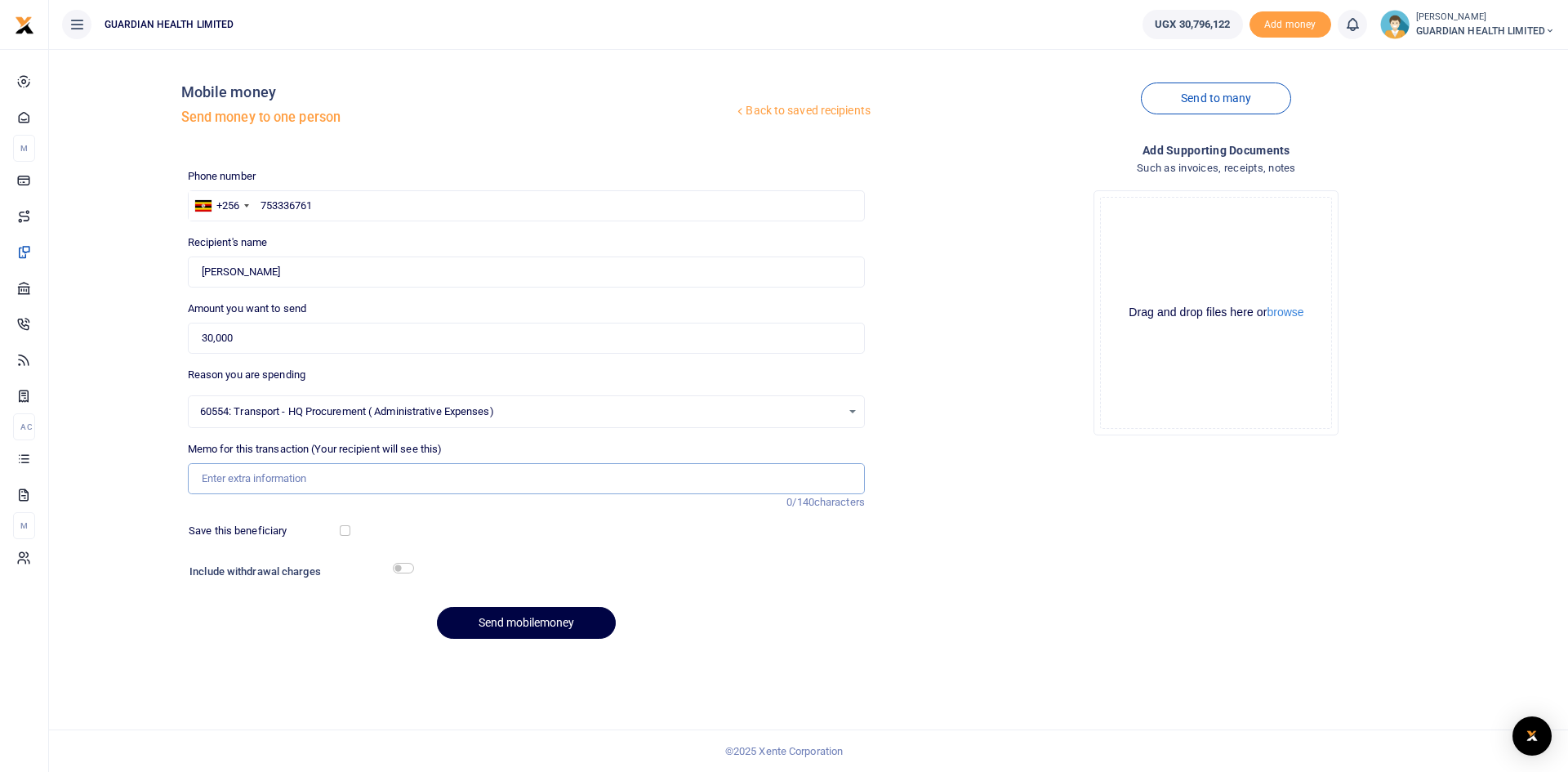
click at [269, 474] on input "Memo for this transaction (Your recipient will see this)" at bounding box center [526, 479] width 677 height 31
type input "Hoima stock delivery"
click at [348, 533] on input "checkbox" at bounding box center [345, 530] width 10 height 10
checkbox input "true"
click at [404, 568] on input "checkbox" at bounding box center [403, 568] width 21 height 10
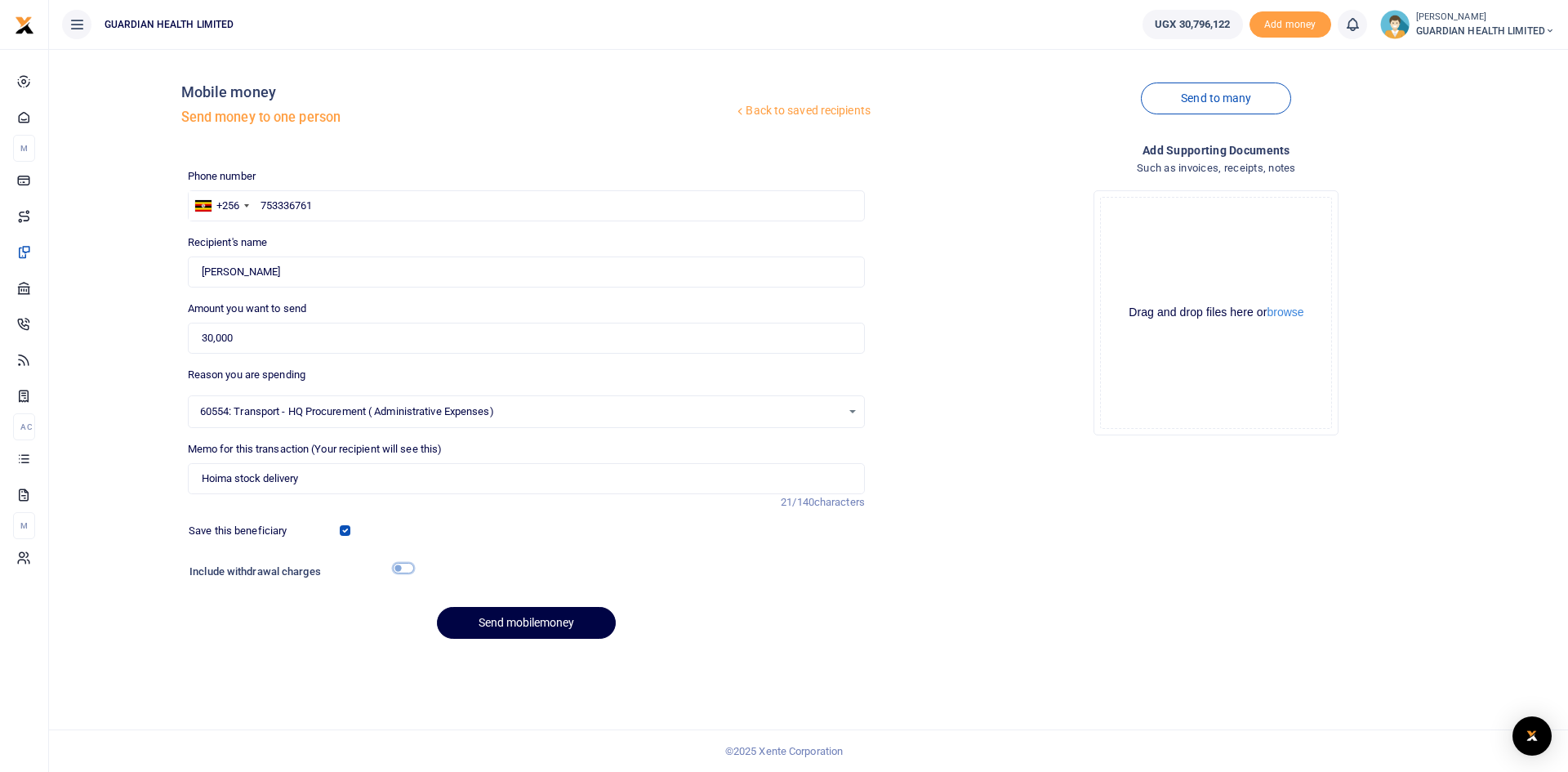
checkbox input "true"
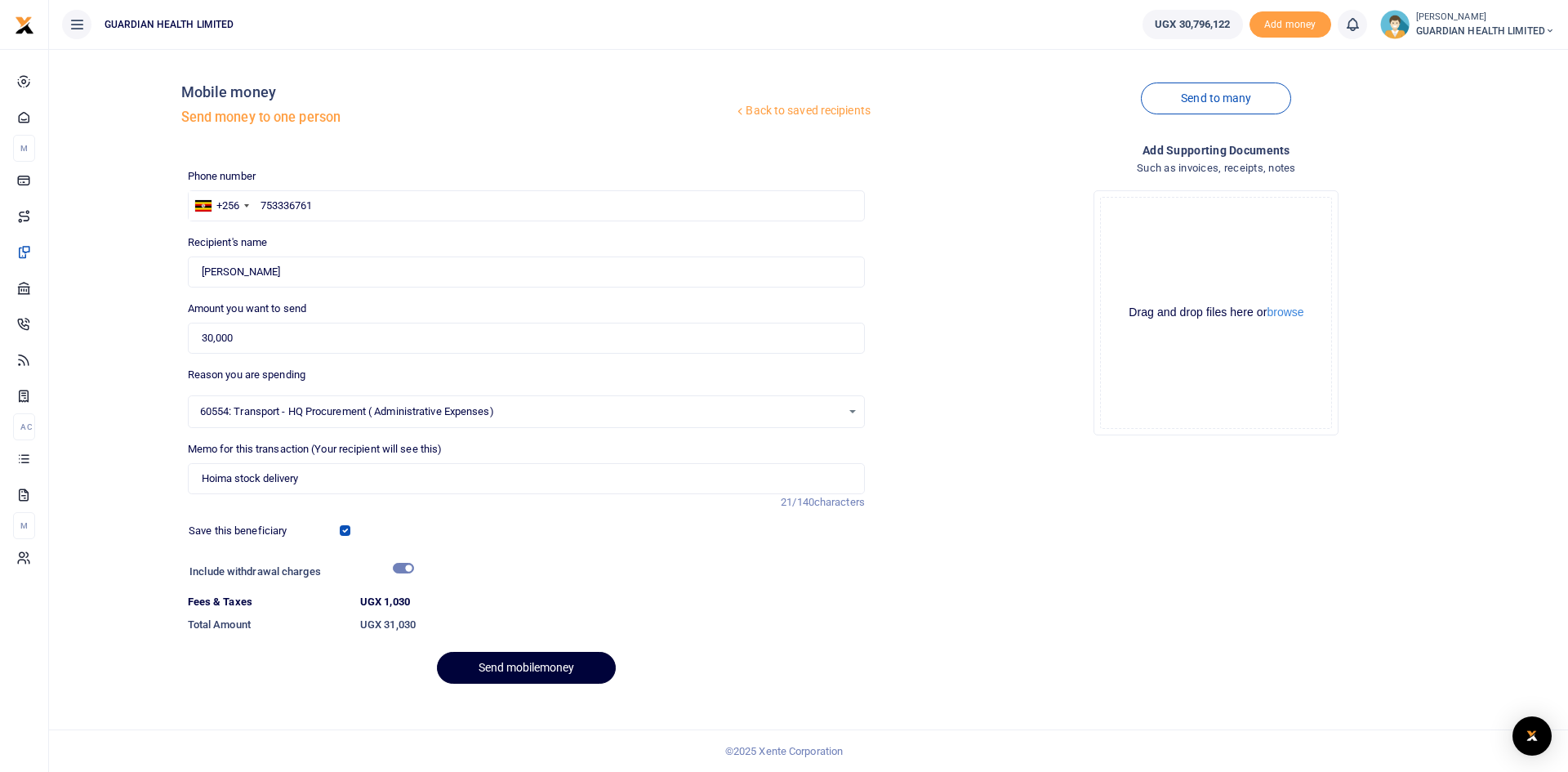
drag, startPoint x: 535, startPoint y: 673, endPoint x: 506, endPoint y: 639, distance: 44.7
click at [536, 673] on button "Send mobilemoney" at bounding box center [526, 668] width 178 height 32
